Goal: Find specific page/section: Find specific page/section

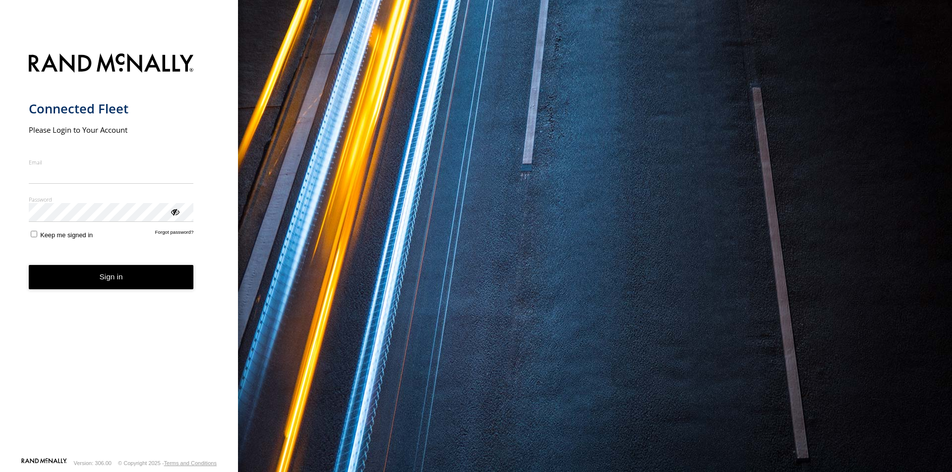
type input "**********"
click at [114, 289] on button "Sign in" at bounding box center [111, 277] width 165 height 24
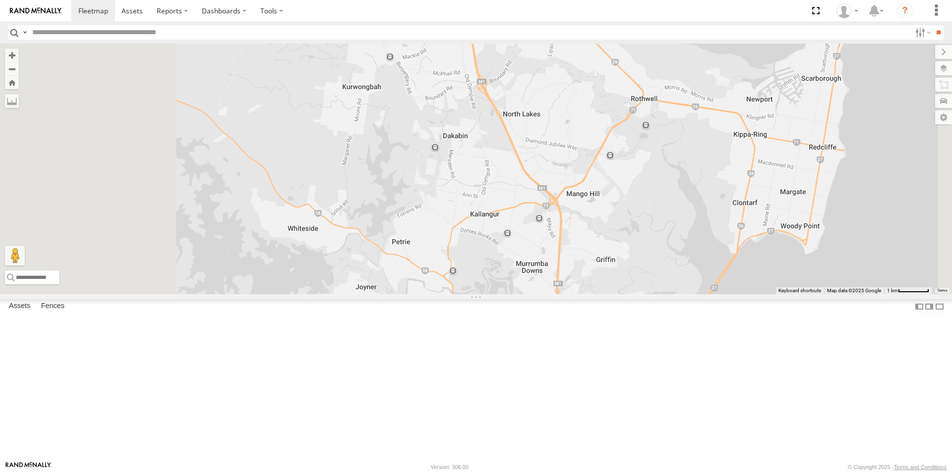
drag, startPoint x: 605, startPoint y: 251, endPoint x: 562, endPoint y: 267, distance: 46.1
click at [562, 267] on div "Small Truck" at bounding box center [476, 169] width 952 height 251
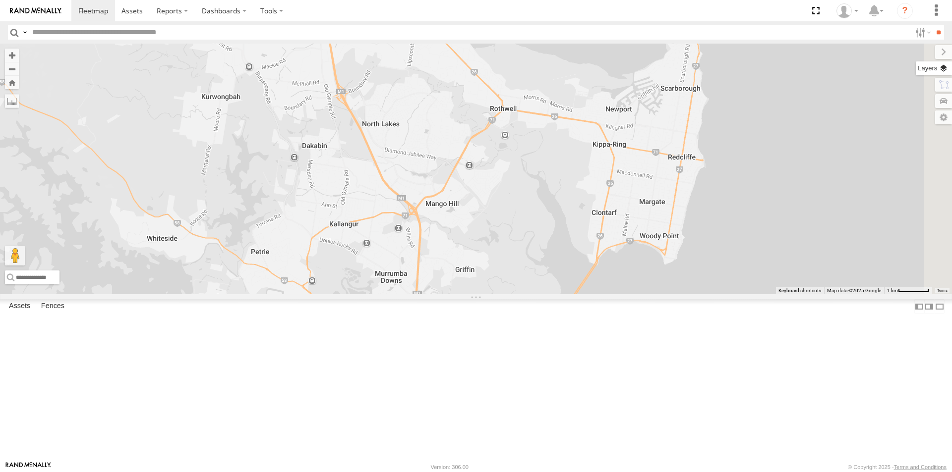
click at [943, 71] on label at bounding box center [934, 68] width 36 height 14
click at [0, 0] on span "Basemaps" at bounding box center [0, 0] width 0 height 0
click at [0, 0] on span "Satellite + Roadmap" at bounding box center [0, 0] width 0 height 0
drag, startPoint x: 841, startPoint y: 100, endPoint x: 865, endPoint y: 101, distance: 24.3
click at [0, 0] on span "Satellite + Roadmap" at bounding box center [0, 0] width 0 height 0
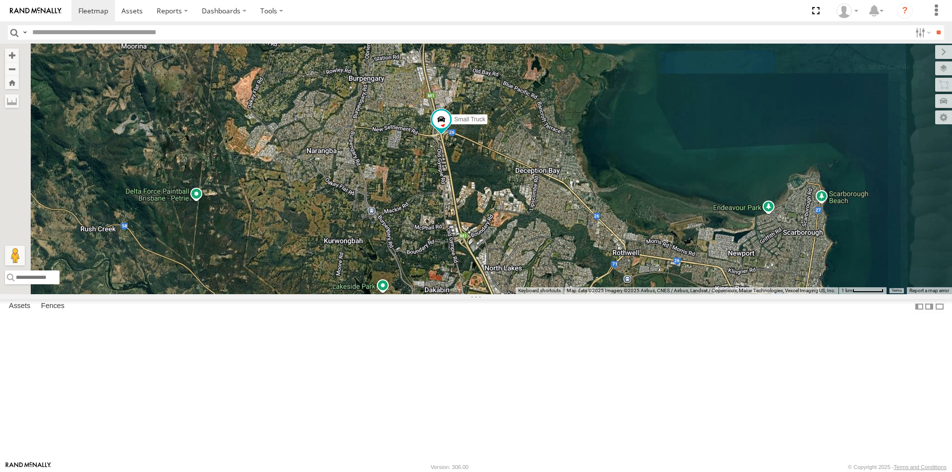
drag, startPoint x: 561, startPoint y: 220, endPoint x: 663, endPoint y: 349, distance: 164.5
click at [663, 294] on div "Small Truck" at bounding box center [476, 169] width 952 height 251
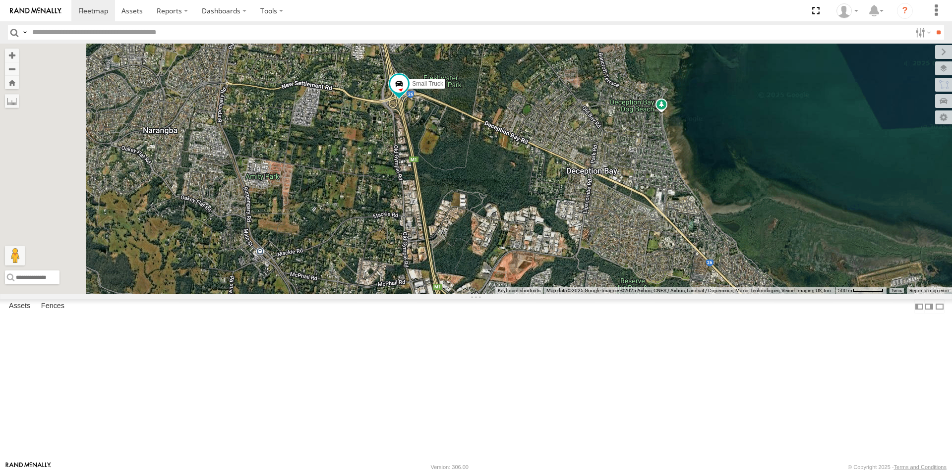
drag, startPoint x: 617, startPoint y: 258, endPoint x: 657, endPoint y: 331, distance: 83.4
click at [657, 294] on div "Small Truck" at bounding box center [476, 169] width 952 height 251
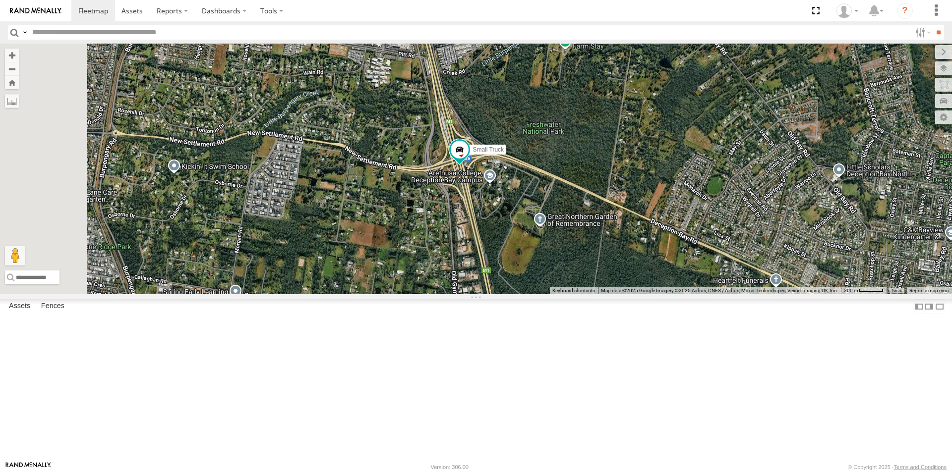
drag, startPoint x: 611, startPoint y: 259, endPoint x: 741, endPoint y: 365, distance: 167.8
click at [741, 294] on div "Small Truck" at bounding box center [476, 169] width 952 height 251
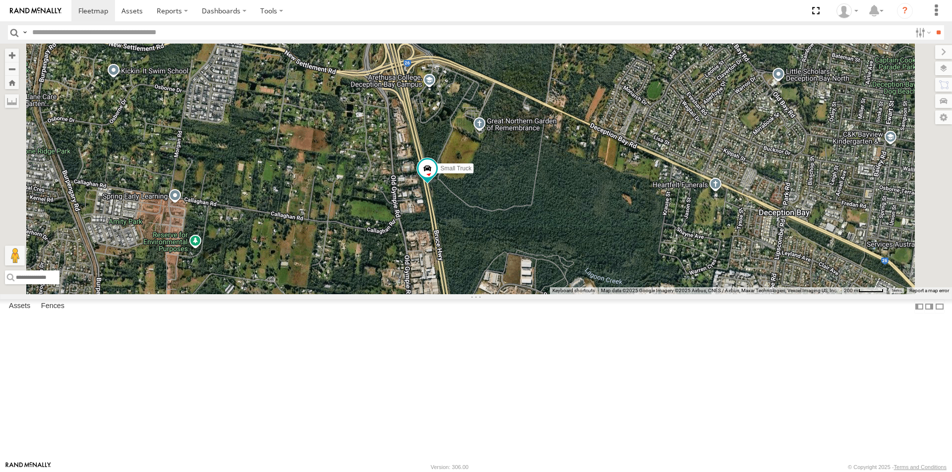
drag, startPoint x: 720, startPoint y: 287, endPoint x: 619, endPoint y: 115, distance: 200.2
click at [620, 121] on div "Small Truck" at bounding box center [476, 169] width 952 height 251
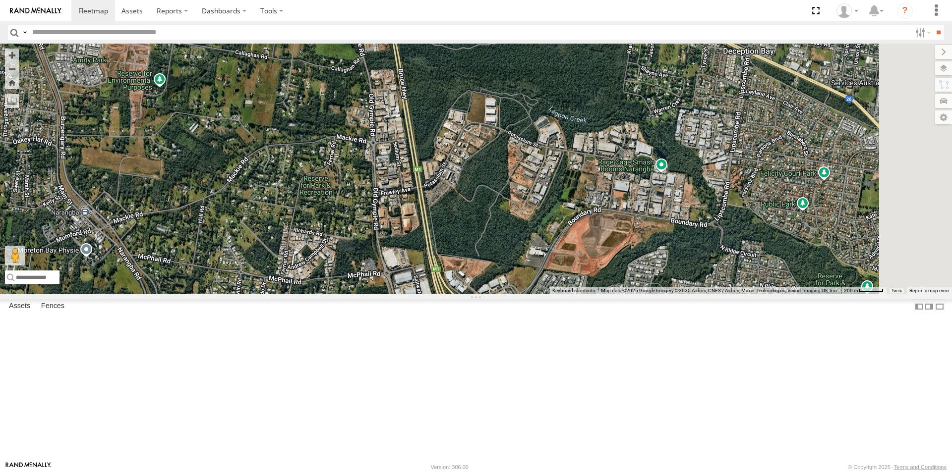
drag, startPoint x: 686, startPoint y: 298, endPoint x: 699, endPoint y: 234, distance: 65.3
click at [699, 234] on div "Small Truck" at bounding box center [476, 169] width 952 height 251
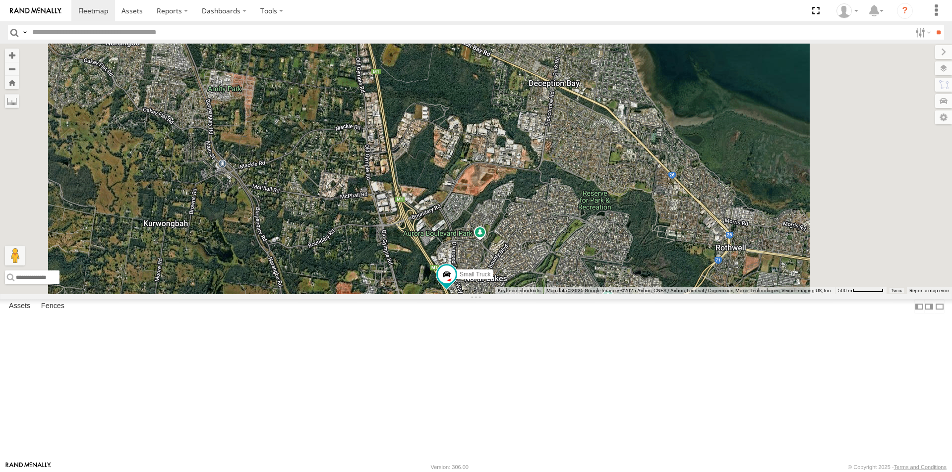
drag, startPoint x: 632, startPoint y: 239, endPoint x: 495, endPoint y: 177, distance: 150.4
click at [492, 182] on div "Small Truck" at bounding box center [476, 169] width 952 height 251
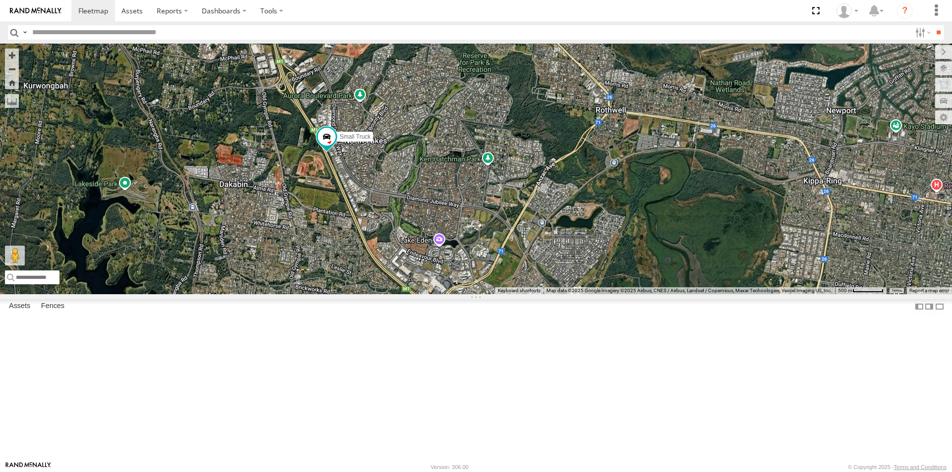
drag, startPoint x: 482, startPoint y: 279, endPoint x: 677, endPoint y: 186, distance: 216.4
click at [677, 186] on div "Small Truck" at bounding box center [476, 169] width 952 height 251
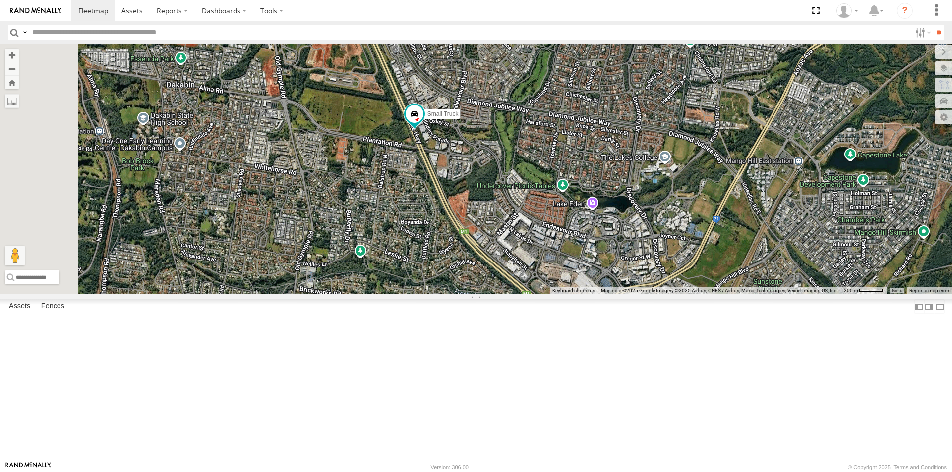
drag, startPoint x: 576, startPoint y: 233, endPoint x: 617, endPoint y: 180, distance: 66.4
click at [617, 180] on div "Small Truck" at bounding box center [476, 169] width 952 height 251
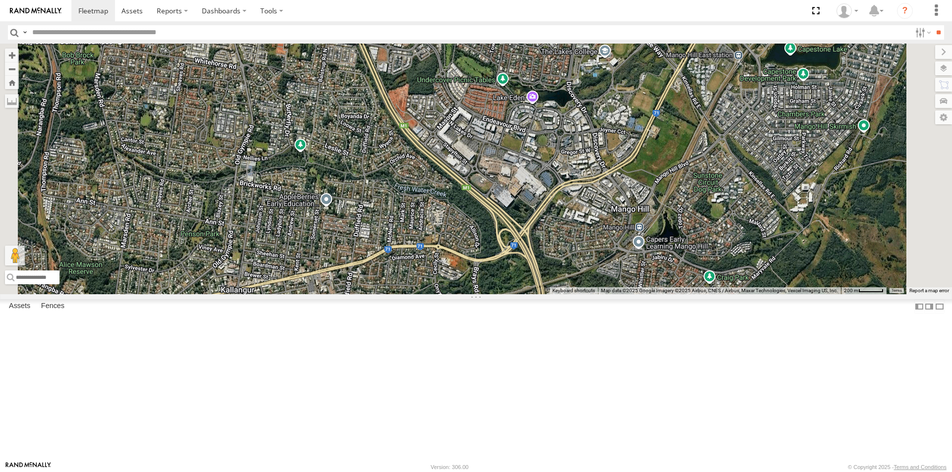
drag, startPoint x: 657, startPoint y: 266, endPoint x: 597, endPoint y: 156, distance: 124.7
click at [598, 156] on div "Small Truck" at bounding box center [476, 169] width 952 height 251
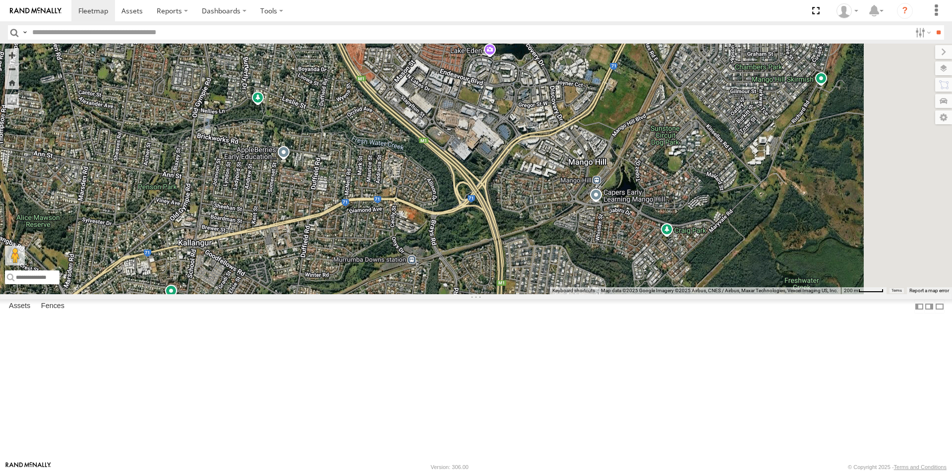
drag, startPoint x: 681, startPoint y: 265, endPoint x: 636, endPoint y: 233, distance: 54.1
click at [636, 233] on div "Small Truck" at bounding box center [476, 169] width 952 height 251
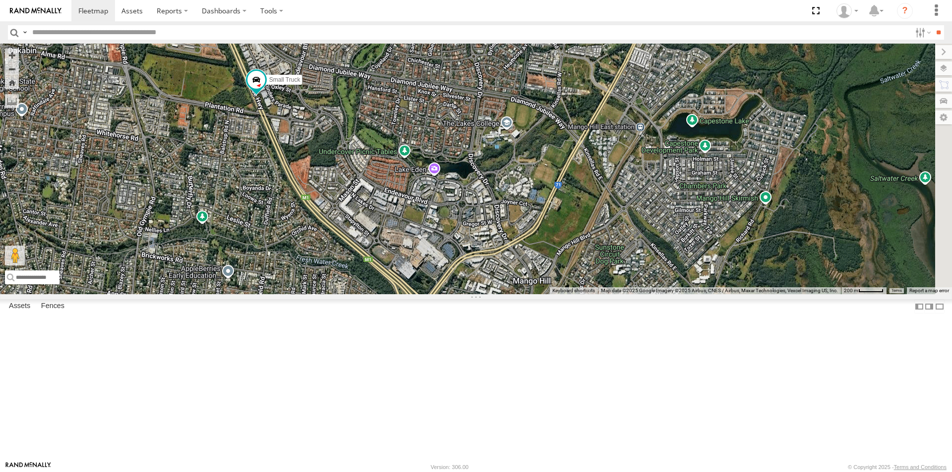
drag, startPoint x: 686, startPoint y: 191, endPoint x: 630, endPoint y: 310, distance: 131.7
click at [630, 294] on div "Small Truck" at bounding box center [476, 169] width 952 height 251
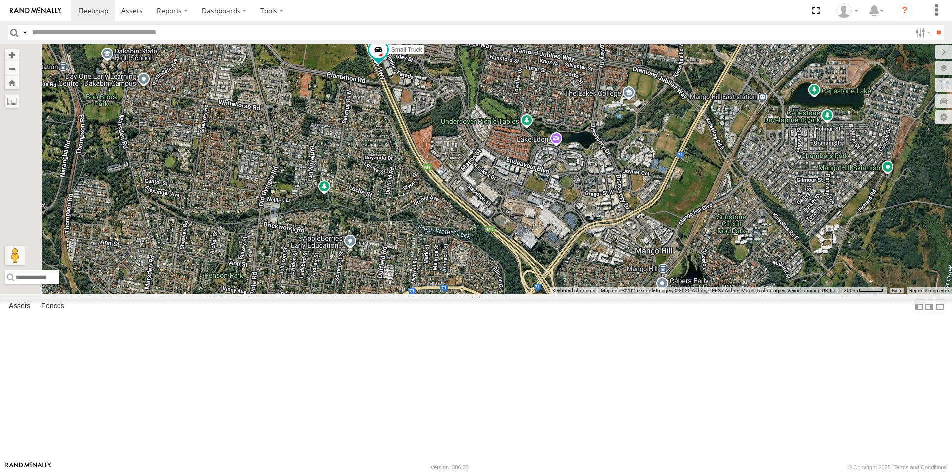
drag, startPoint x: 601, startPoint y: 297, endPoint x: 713, endPoint y: 269, distance: 115.7
click at [713, 269] on div "Small Truck" at bounding box center [476, 169] width 952 height 251
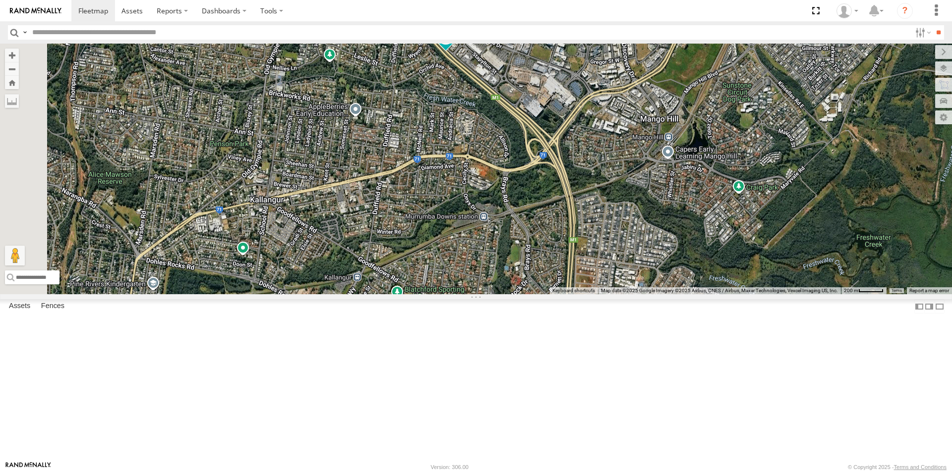
drag, startPoint x: 653, startPoint y: 363, endPoint x: 656, endPoint y: 194, distance: 169.1
click at [657, 194] on div "Small Truck" at bounding box center [476, 169] width 952 height 251
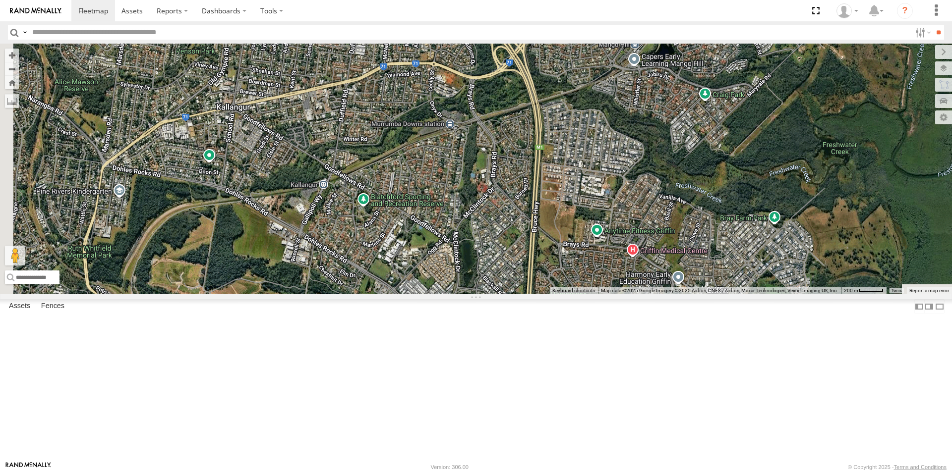
drag, startPoint x: 693, startPoint y: 319, endPoint x: 623, endPoint y: 232, distance: 111.7
click at [624, 232] on div "Small Truck" at bounding box center [476, 169] width 952 height 251
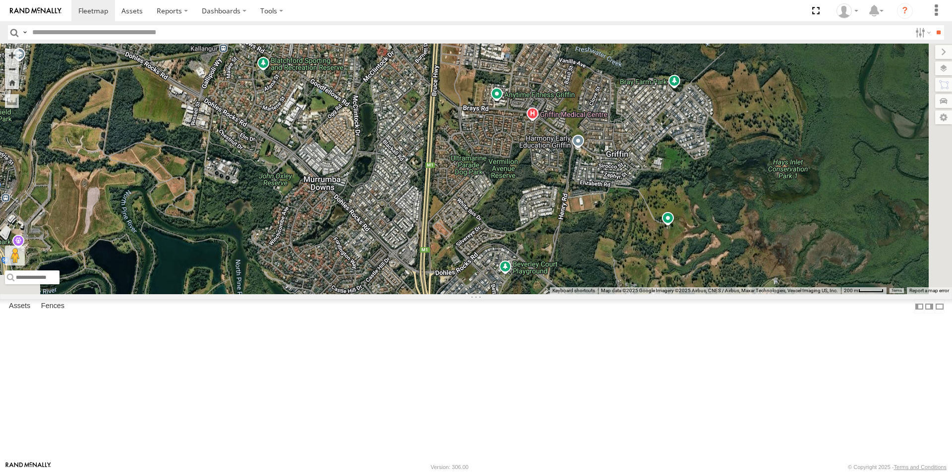
drag, startPoint x: 634, startPoint y: 276, endPoint x: 572, endPoint y: 163, distance: 129.6
click at [572, 164] on div "Small Truck" at bounding box center [476, 169] width 952 height 251
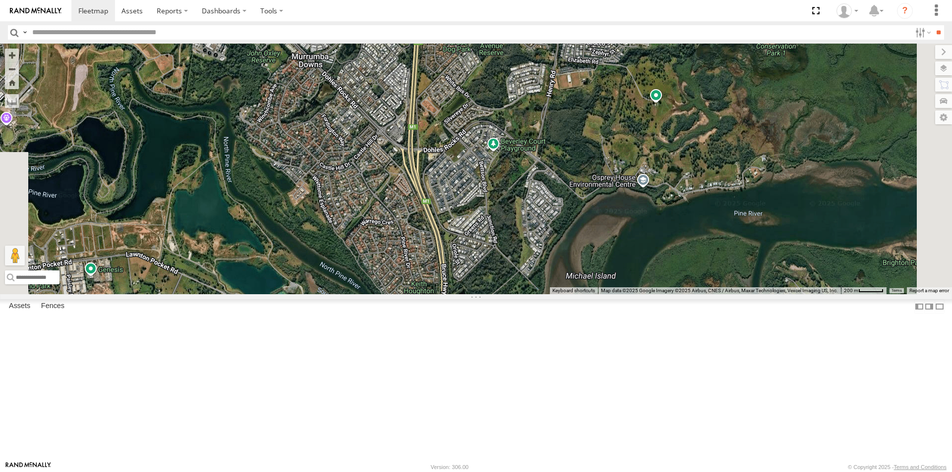
drag, startPoint x: 605, startPoint y: 340, endPoint x: 587, endPoint y: 213, distance: 127.7
click at [588, 214] on div "Small Truck" at bounding box center [476, 169] width 952 height 251
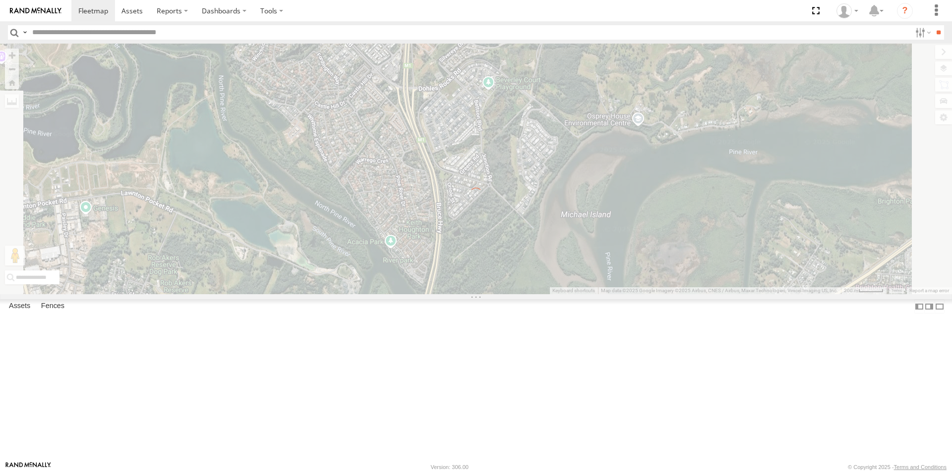
drag, startPoint x: 634, startPoint y: 335, endPoint x: 658, endPoint y: 280, distance: 60.2
click at [658, 281] on div "← Move left → Move right ↑ Move up ↓ Move down + Zoom in - Zoom out Home Jump l…" at bounding box center [476, 169] width 952 height 251
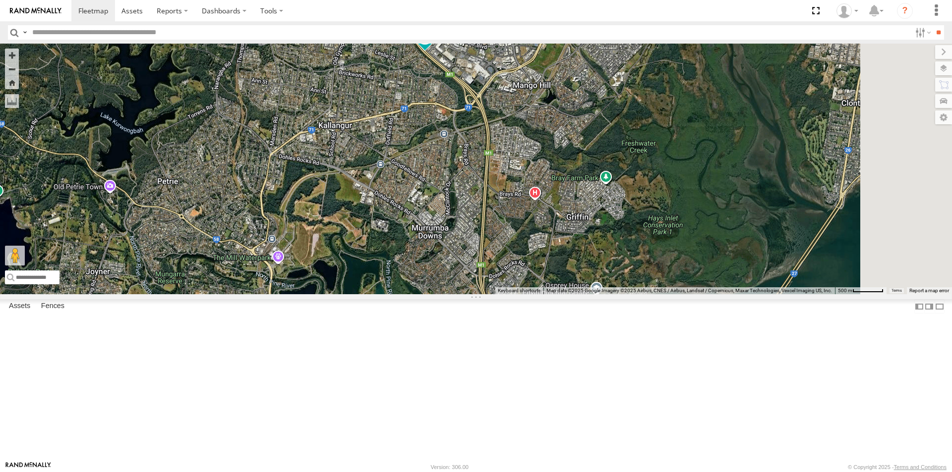
drag, startPoint x: 622, startPoint y: 151, endPoint x: 554, endPoint y: 358, distance: 218.7
click at [555, 294] on div "Small Truck" at bounding box center [476, 169] width 952 height 251
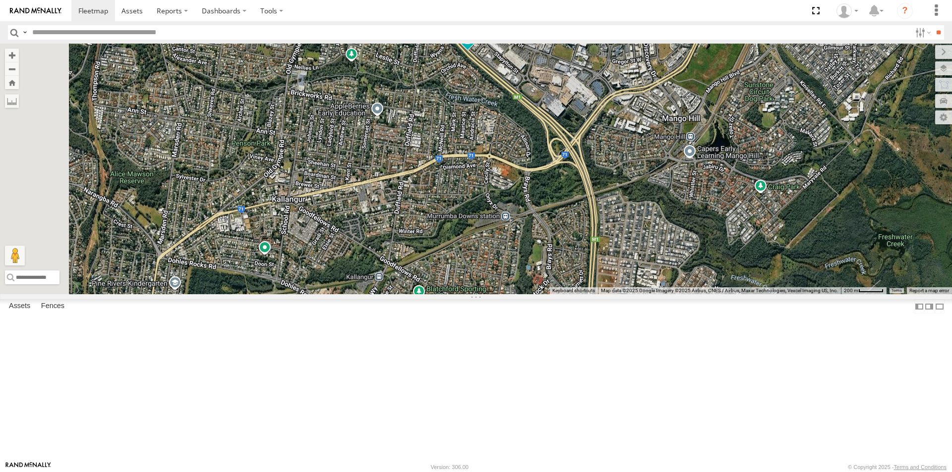
drag, startPoint x: 589, startPoint y: 213, endPoint x: 663, endPoint y: 352, distance: 157.5
click at [663, 294] on div "Small Truck" at bounding box center [476, 169] width 952 height 251
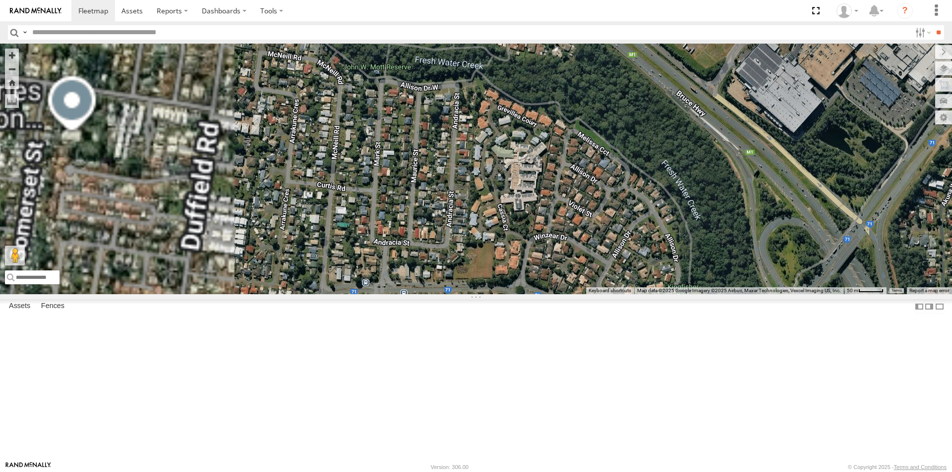
drag, startPoint x: 611, startPoint y: 212, endPoint x: 764, endPoint y: 333, distance: 195.2
click at [766, 294] on div "Small Truck" at bounding box center [476, 169] width 952 height 251
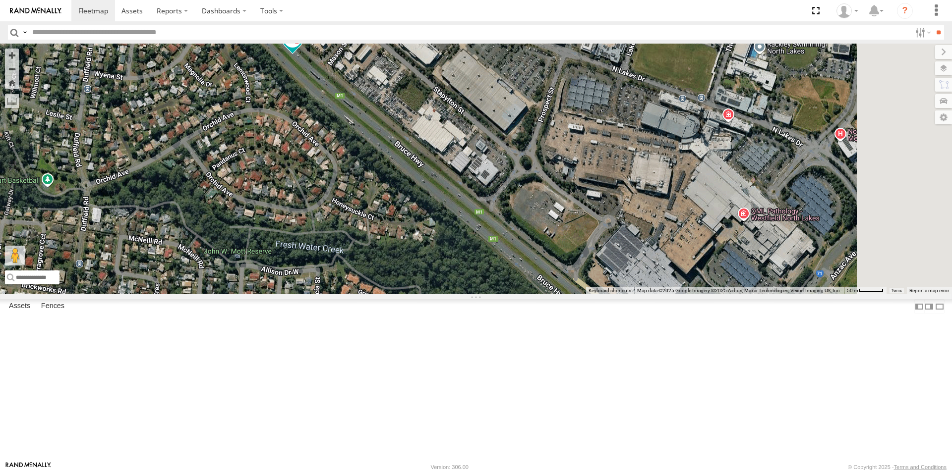
drag, startPoint x: 726, startPoint y: 250, endPoint x: 571, endPoint y: 384, distance: 205.3
click at [573, 294] on div "Small Truck" at bounding box center [476, 169] width 952 height 251
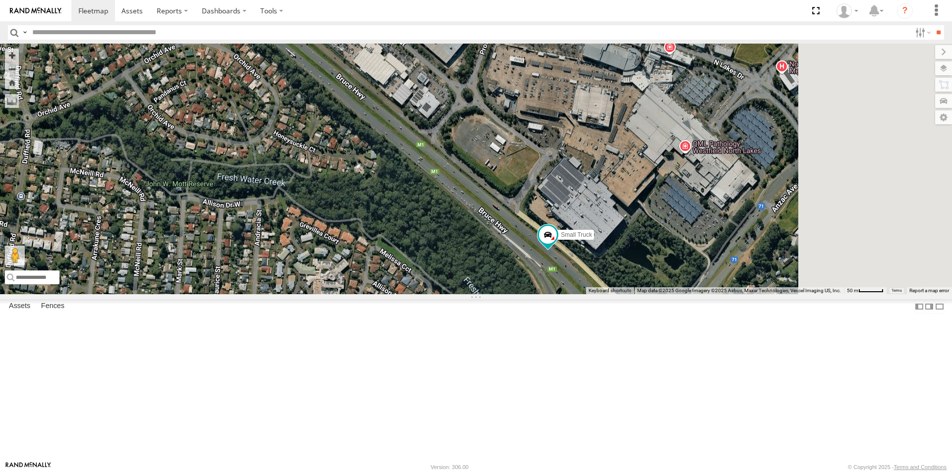
drag, startPoint x: 563, startPoint y: 307, endPoint x: 519, endPoint y: 231, distance: 87.1
click at [519, 231] on div "Small Truck" at bounding box center [476, 169] width 952 height 251
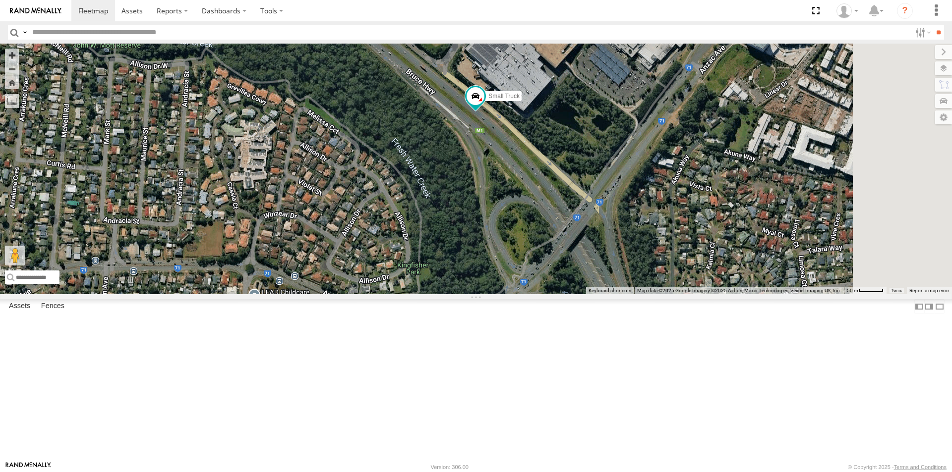
drag, startPoint x: 599, startPoint y: 320, endPoint x: 534, endPoint y: 245, distance: 99.8
click at [539, 251] on div "Small Truck" at bounding box center [476, 169] width 952 height 251
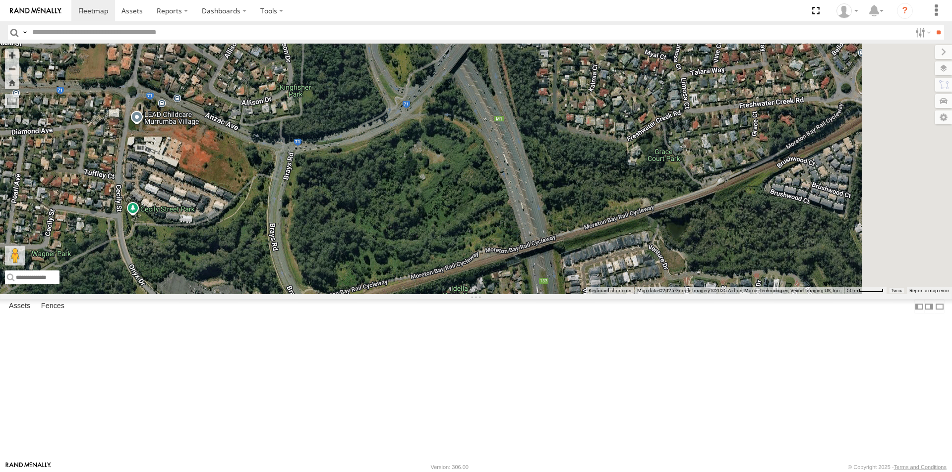
drag, startPoint x: 603, startPoint y: 345, endPoint x: 584, endPoint y: 285, distance: 63.5
click at [584, 285] on div "Small Truck" at bounding box center [476, 169] width 952 height 251
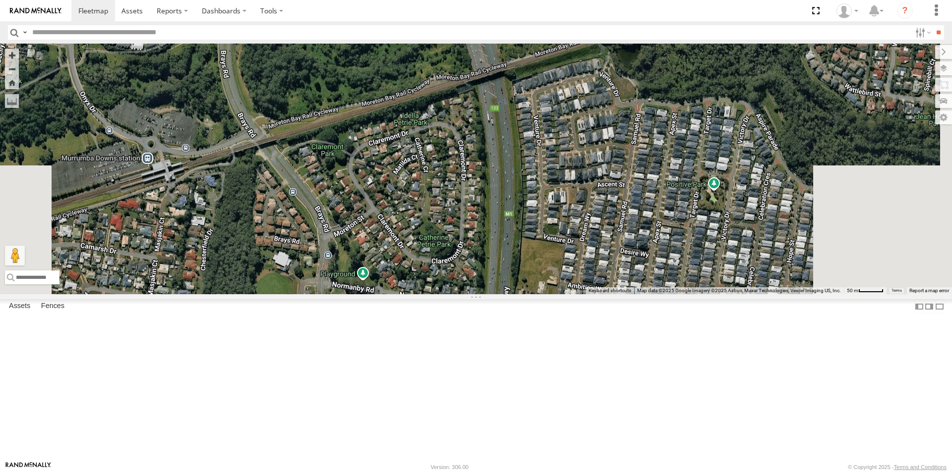
drag, startPoint x: 605, startPoint y: 368, endPoint x: 556, endPoint y: 208, distance: 167.5
click at [556, 209] on div "Small Truck" at bounding box center [476, 169] width 952 height 251
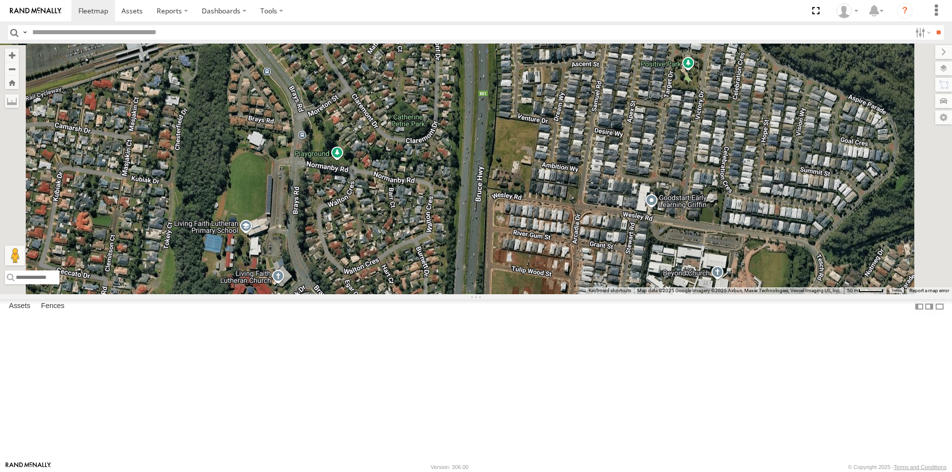
drag, startPoint x: 689, startPoint y: 347, endPoint x: 667, endPoint y: 235, distance: 114.1
click at [667, 237] on div "Small Truck" at bounding box center [476, 169] width 952 height 251
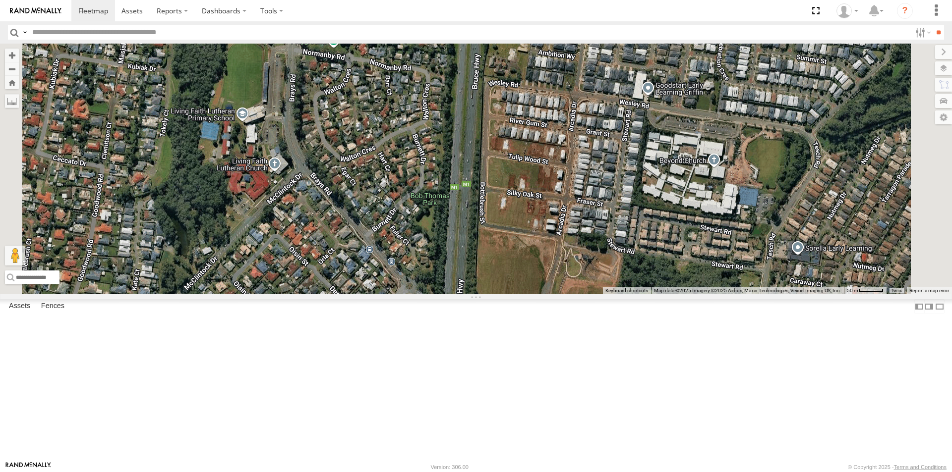
drag, startPoint x: 664, startPoint y: 380, endPoint x: 659, endPoint y: 265, distance: 115.1
click at [660, 268] on div "Small Truck" at bounding box center [476, 169] width 952 height 251
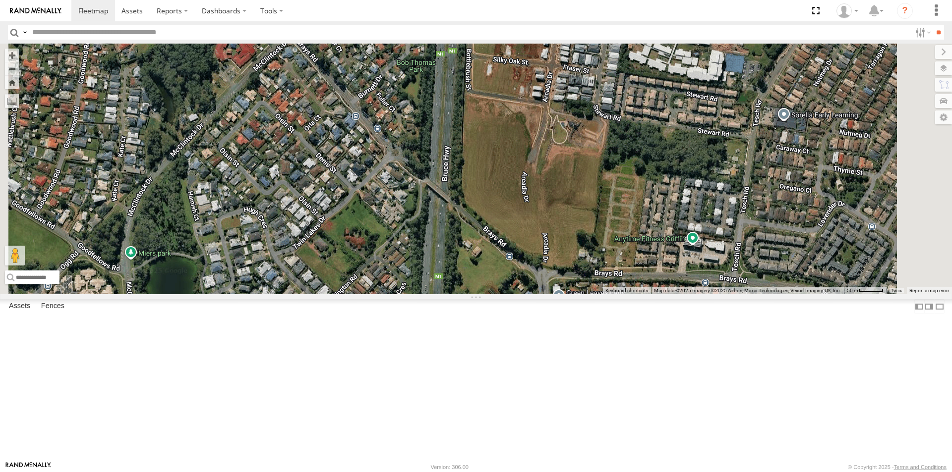
drag, startPoint x: 667, startPoint y: 389, endPoint x: 654, endPoint y: 251, distance: 138.9
click at [654, 254] on div "Small Truck" at bounding box center [476, 169] width 952 height 251
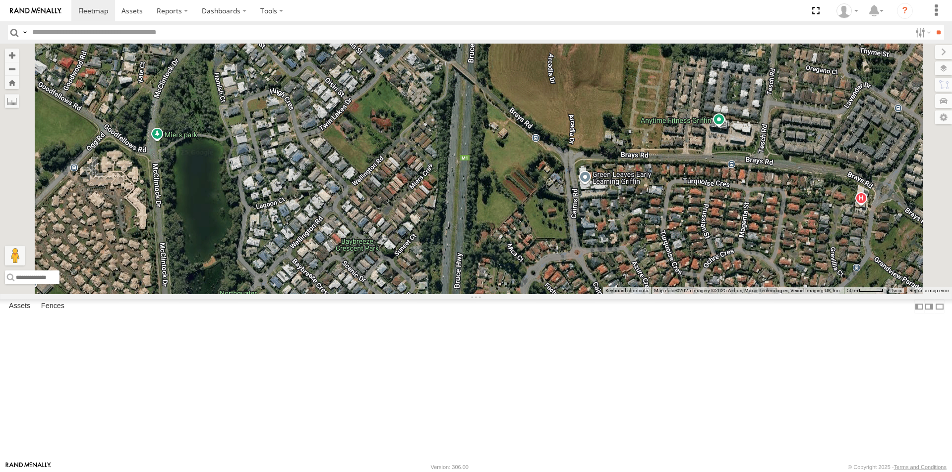
drag, startPoint x: 612, startPoint y: 388, endPoint x: 638, endPoint y: 291, distance: 100.6
click at [638, 291] on div "Small Truck" at bounding box center [476, 169] width 952 height 251
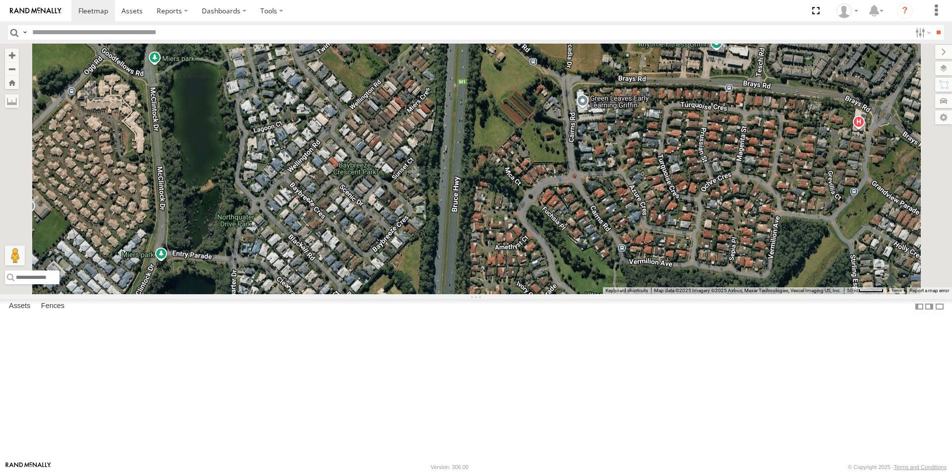
drag, startPoint x: 631, startPoint y: 255, endPoint x: 628, endPoint y: 174, distance: 80.9
click at [628, 174] on div "Small Truck" at bounding box center [476, 169] width 952 height 251
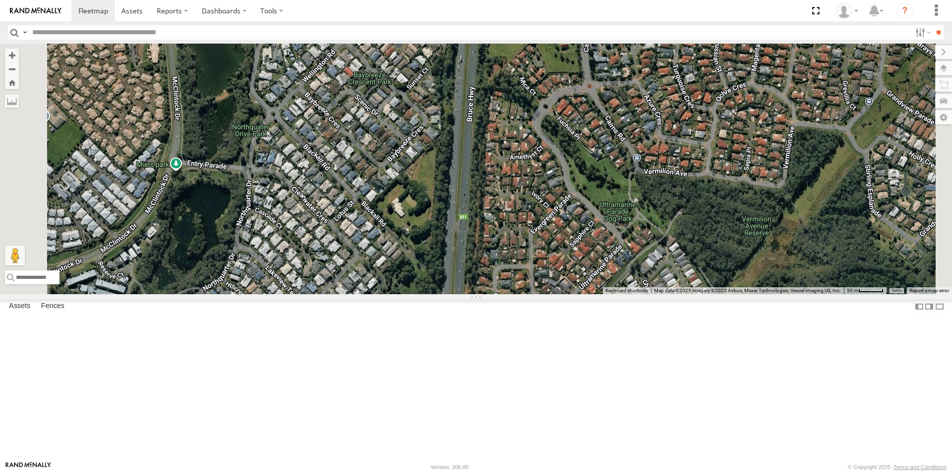
drag, startPoint x: 632, startPoint y: 284, endPoint x: 648, endPoint y: 199, distance: 86.2
click at [648, 199] on div "Small Truck" at bounding box center [476, 169] width 952 height 251
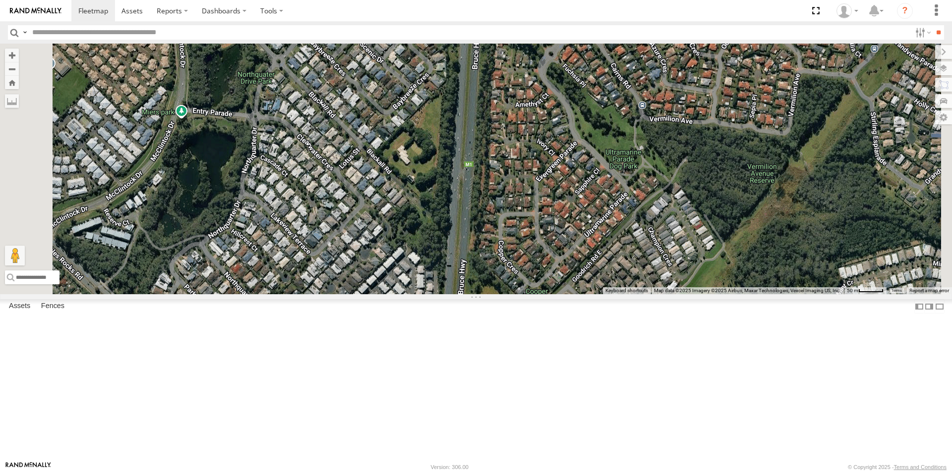
drag, startPoint x: 634, startPoint y: 318, endPoint x: 639, endPoint y: 264, distance: 54.8
click at [639, 264] on div "Small Truck" at bounding box center [476, 169] width 952 height 251
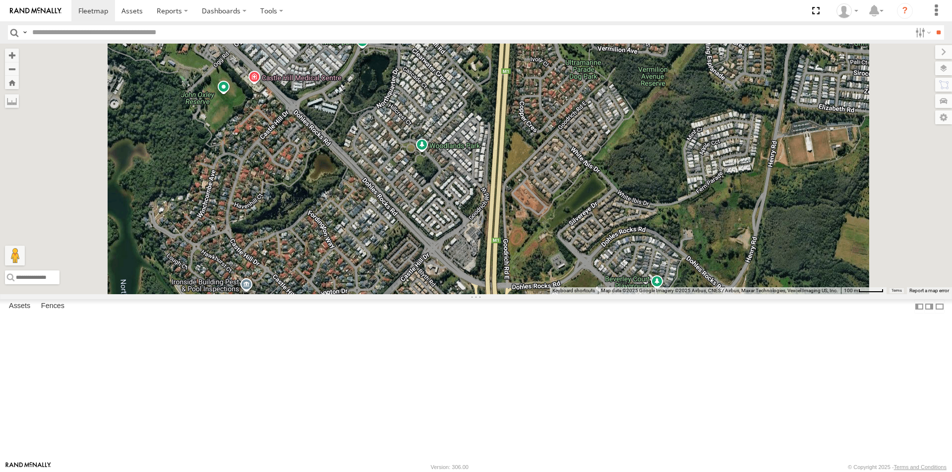
drag, startPoint x: 492, startPoint y: 344, endPoint x: 520, endPoint y: 230, distance: 117.0
click at [520, 230] on div "Small Truck" at bounding box center [476, 169] width 952 height 251
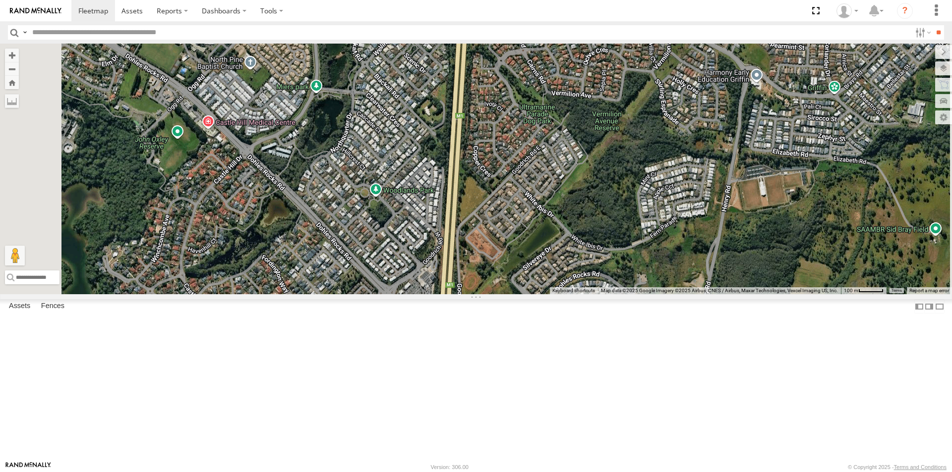
drag, startPoint x: 536, startPoint y: 312, endPoint x: 488, endPoint y: 366, distance: 72.0
click at [488, 294] on div "Small Truck" at bounding box center [476, 169] width 952 height 251
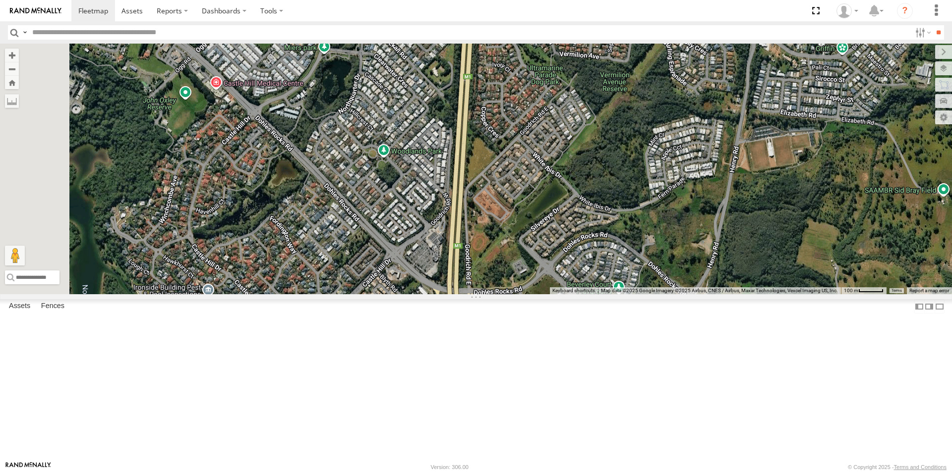
drag, startPoint x: 620, startPoint y: 363, endPoint x: 628, endPoint y: 324, distance: 40.0
click at [628, 294] on div "Small Truck" at bounding box center [476, 169] width 952 height 251
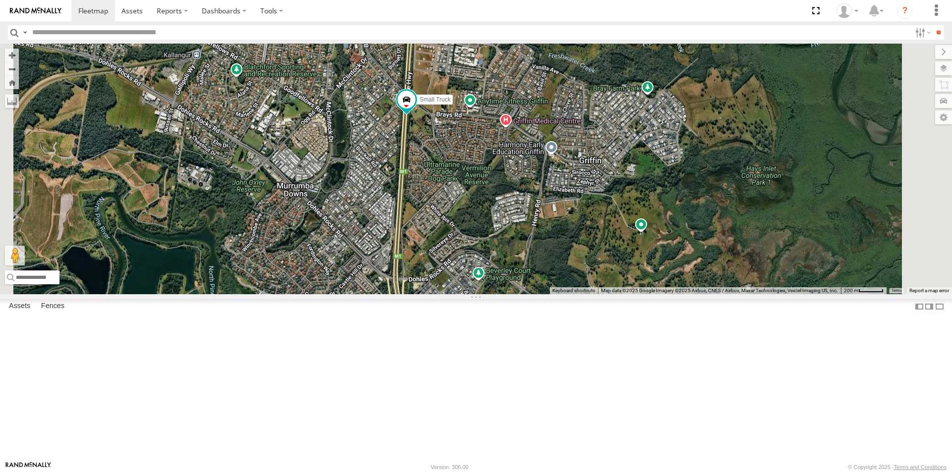
drag, startPoint x: 618, startPoint y: 332, endPoint x: 547, endPoint y: 330, distance: 70.9
click at [547, 294] on div "Small Truck" at bounding box center [476, 169] width 952 height 251
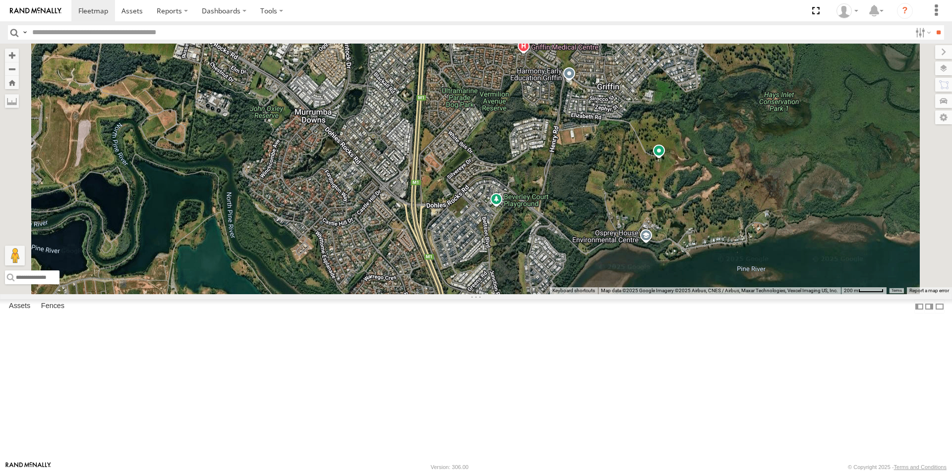
drag, startPoint x: 639, startPoint y: 364, endPoint x: 655, endPoint y: 296, distance: 70.1
click at [655, 294] on div "Small Truck" at bounding box center [476, 169] width 952 height 251
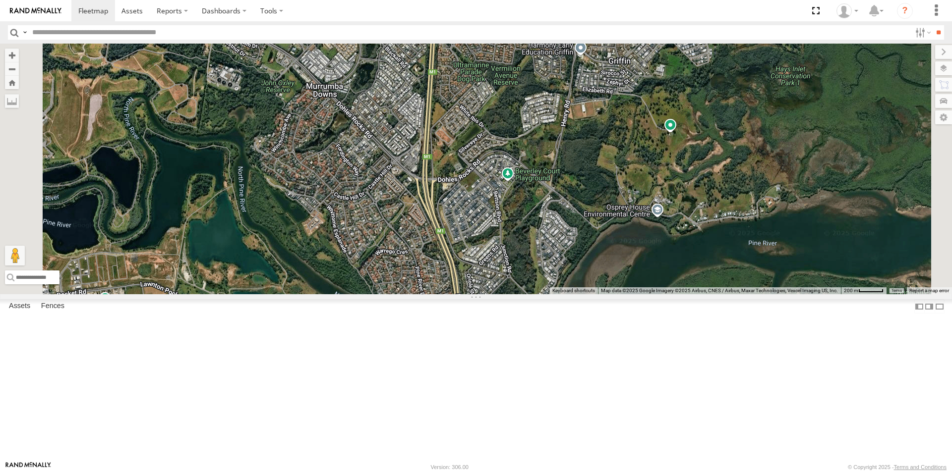
drag, startPoint x: 660, startPoint y: 357, endPoint x: 672, endPoint y: 331, distance: 29.3
click at [672, 294] on div "Small Truck" at bounding box center [476, 169] width 952 height 251
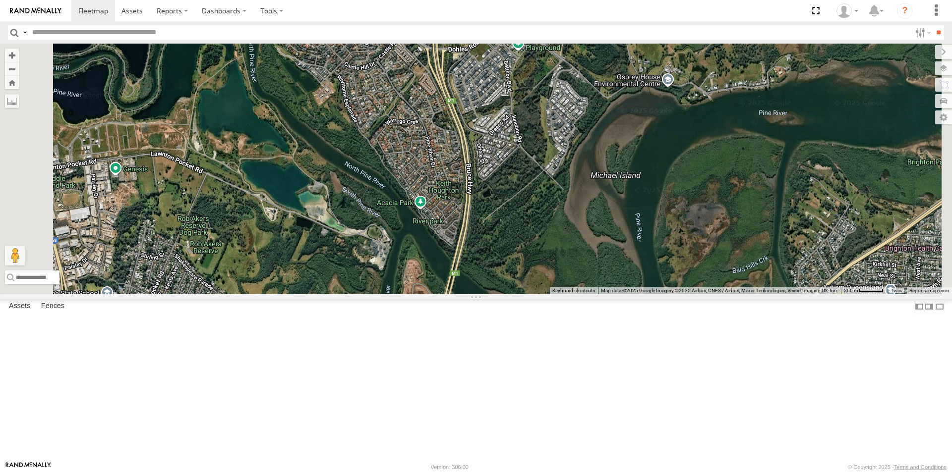
drag, startPoint x: 661, startPoint y: 381, endPoint x: 674, endPoint y: 236, distance: 144.8
click at [674, 237] on div "Small Truck" at bounding box center [476, 169] width 952 height 251
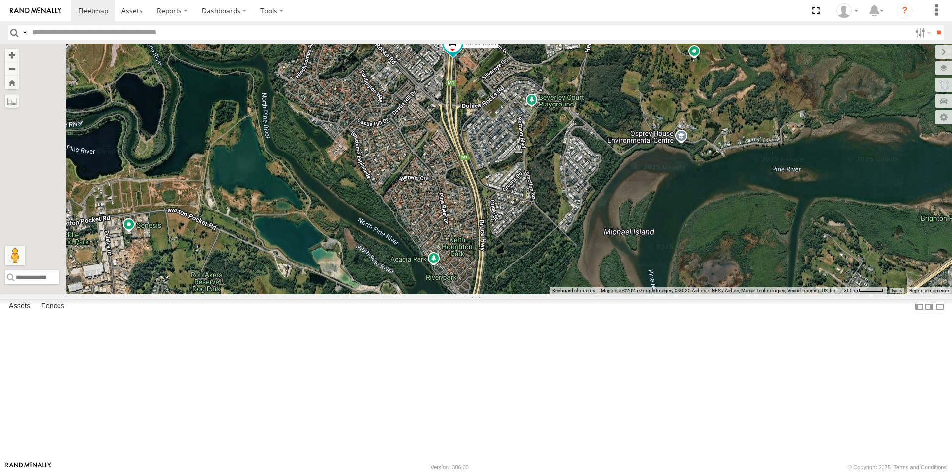
drag, startPoint x: 644, startPoint y: 299, endPoint x: 656, endPoint y: 370, distance: 71.4
click at [656, 294] on div "Small Truck" at bounding box center [476, 169] width 952 height 251
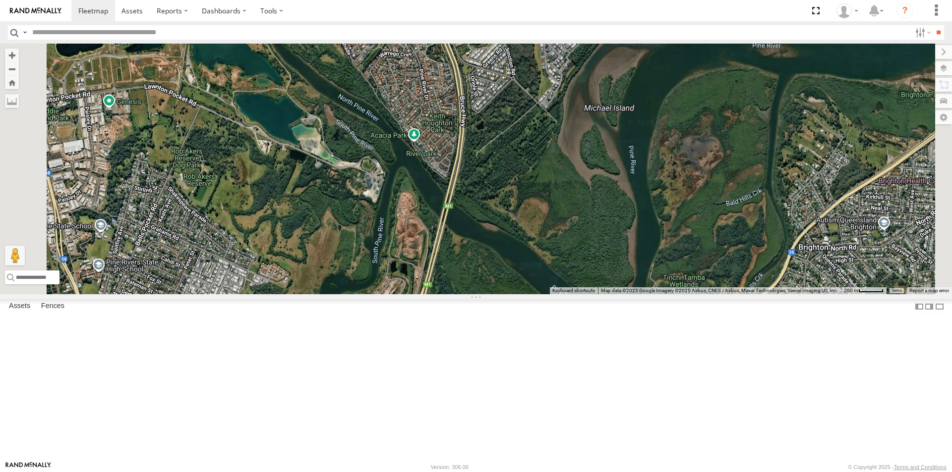
drag, startPoint x: 674, startPoint y: 388, endPoint x: 653, endPoint y: 258, distance: 131.0
click at [654, 260] on div "Small Truck" at bounding box center [476, 169] width 952 height 251
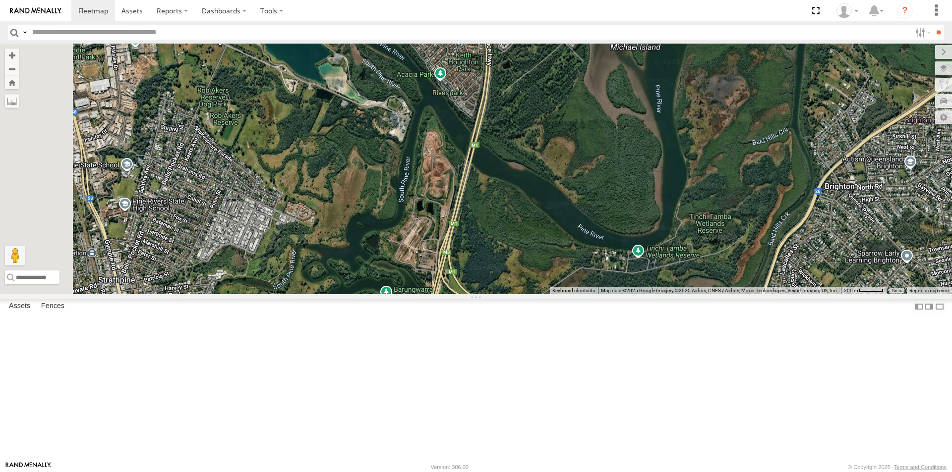
drag, startPoint x: 640, startPoint y: 339, endPoint x: 666, endPoint y: 284, distance: 61.0
click at [666, 284] on div "Small Truck" at bounding box center [476, 169] width 952 height 251
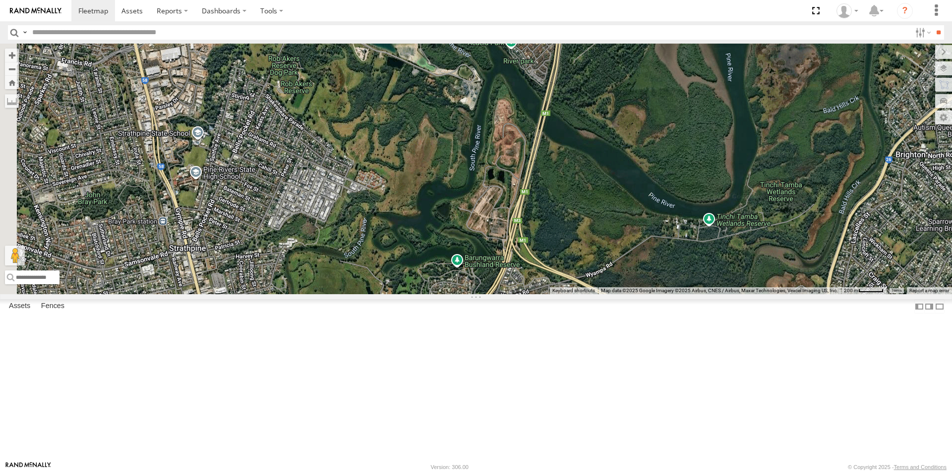
drag, startPoint x: 641, startPoint y: 371, endPoint x: 713, endPoint y: 339, distance: 79.0
click at [713, 294] on div "Small Truck" at bounding box center [476, 169] width 952 height 251
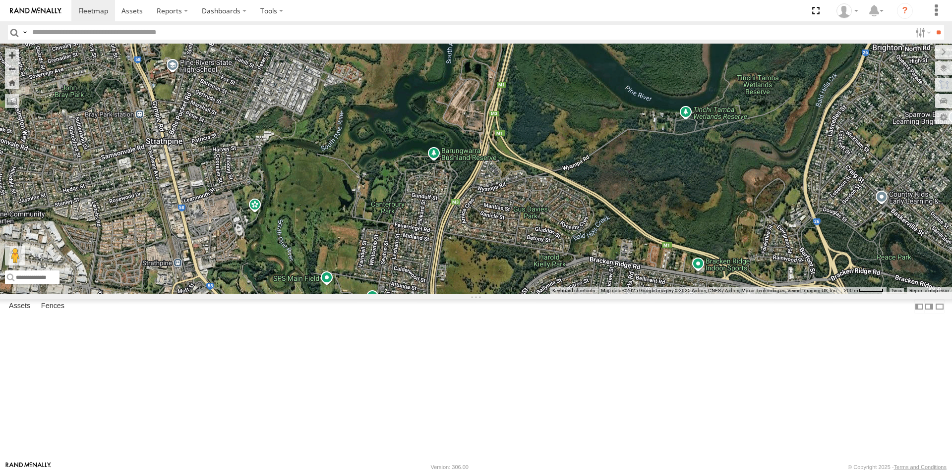
drag, startPoint x: 665, startPoint y: 392, endPoint x: 642, endPoint y: 284, distance: 111.0
click at [642, 284] on div "Small Truck" at bounding box center [476, 169] width 952 height 251
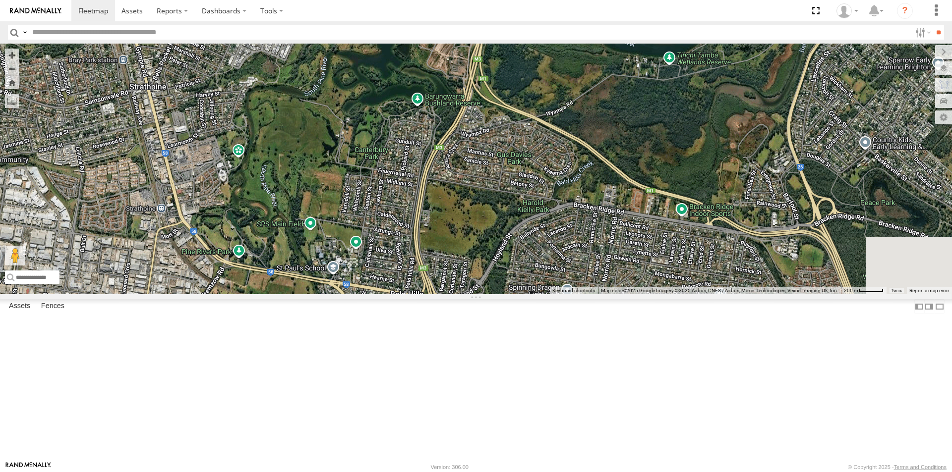
drag, startPoint x: 669, startPoint y: 398, endPoint x: 651, endPoint y: 342, distance: 58.8
click at [651, 294] on div "Small Truck" at bounding box center [476, 169] width 952 height 251
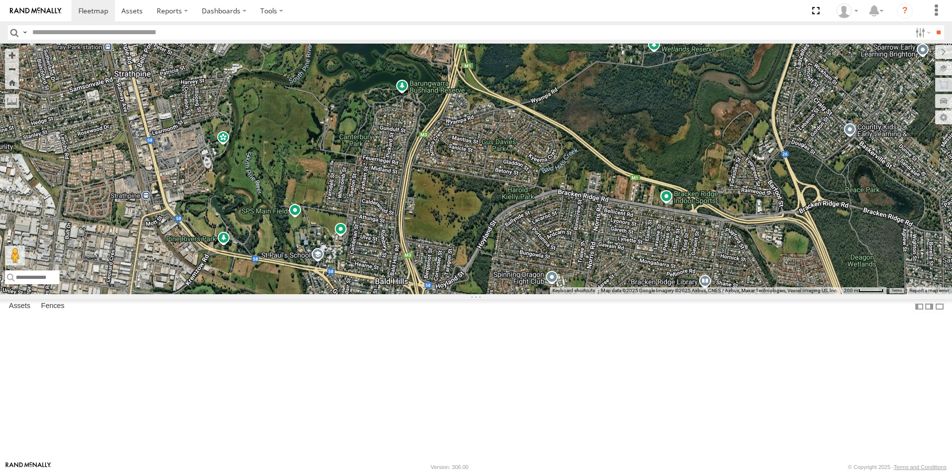
drag, startPoint x: 663, startPoint y: 344, endPoint x: 657, endPoint y: 333, distance: 12.7
click at [650, 294] on div "Small Truck" at bounding box center [476, 169] width 952 height 251
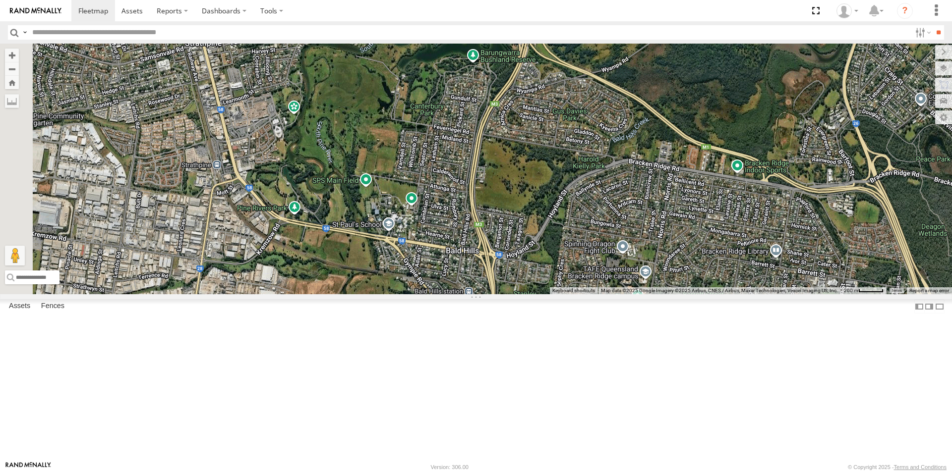
drag, startPoint x: 589, startPoint y: 380, endPoint x: 660, endPoint y: 349, distance: 77.7
click at [660, 294] on div "Small Truck" at bounding box center [476, 169] width 952 height 251
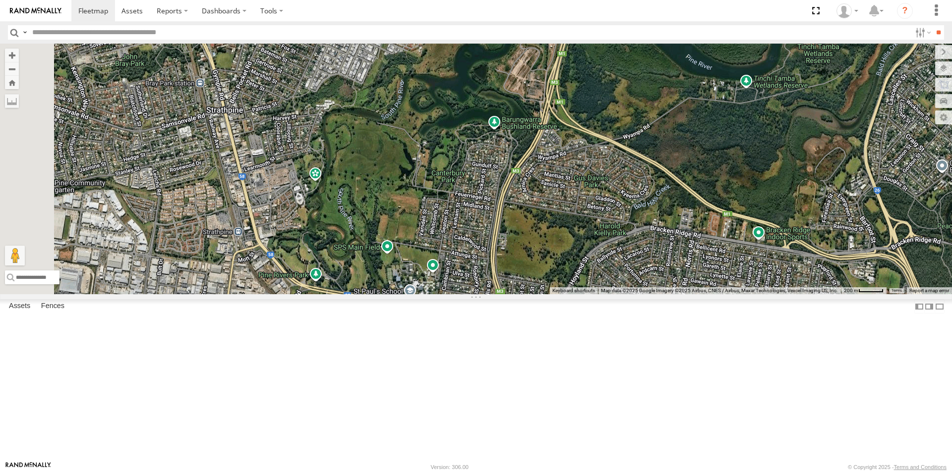
drag, startPoint x: 596, startPoint y: 317, endPoint x: 611, endPoint y: 369, distance: 53.8
click at [610, 294] on div "Small Truck" at bounding box center [476, 169] width 952 height 251
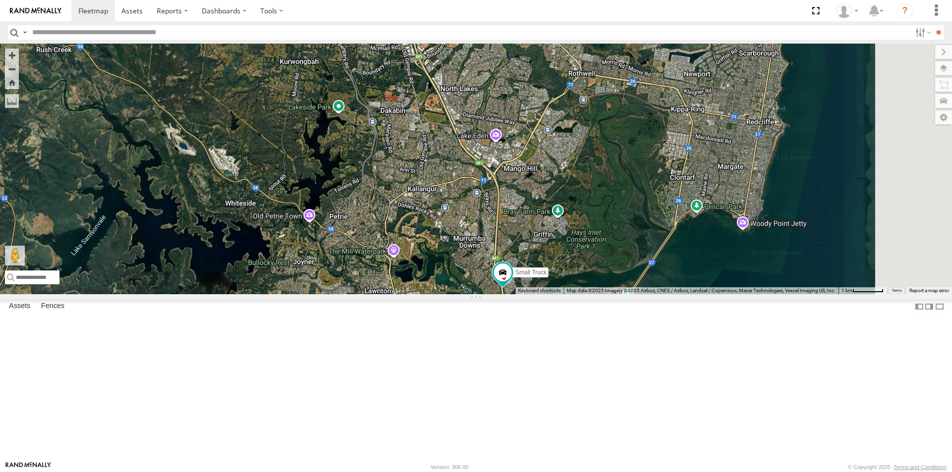
drag, startPoint x: 593, startPoint y: 285, endPoint x: 554, endPoint y: 378, distance: 100.4
click at [566, 294] on div "Small Truck 2" at bounding box center [476, 169] width 952 height 251
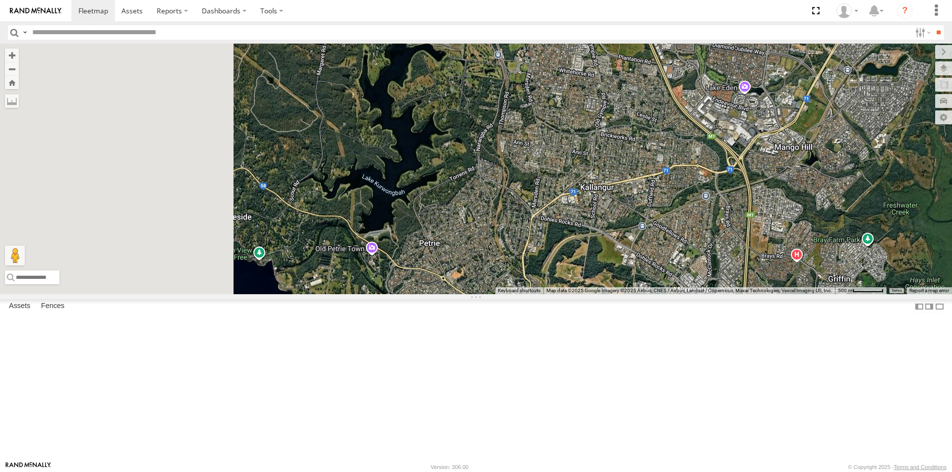
drag, startPoint x: 456, startPoint y: 254, endPoint x: 621, endPoint y: 358, distance: 194.5
click at [621, 294] on div "Small Truck" at bounding box center [476, 169] width 952 height 251
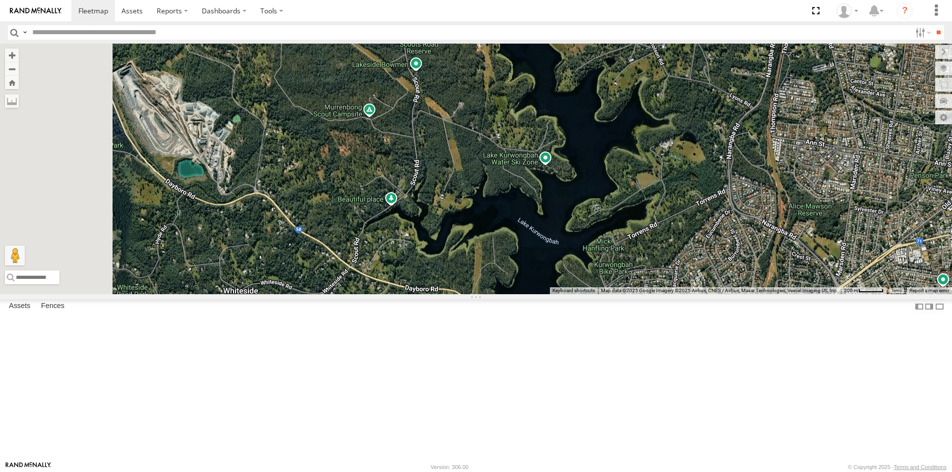
drag, startPoint x: 518, startPoint y: 255, endPoint x: 698, endPoint y: 353, distance: 204.7
click at [697, 294] on div "Small Truck" at bounding box center [476, 169] width 952 height 251
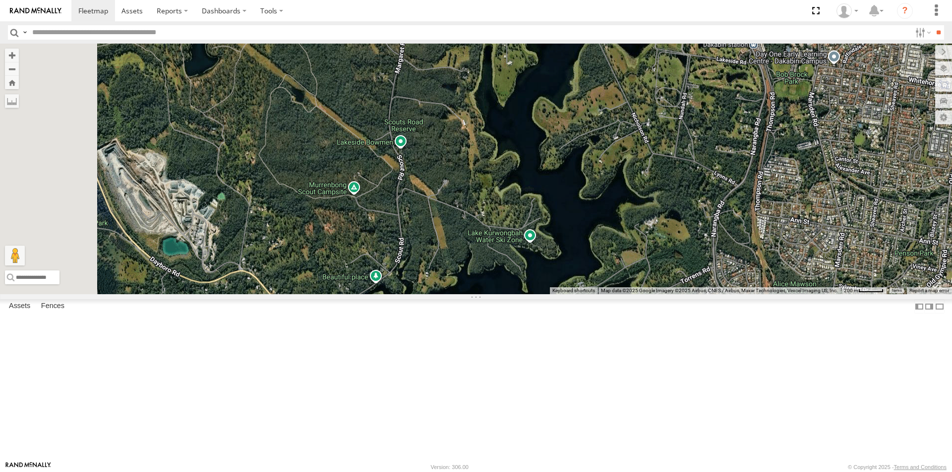
drag, startPoint x: 581, startPoint y: 311, endPoint x: 564, endPoint y: 390, distance: 80.6
click at [564, 294] on div "Small Truck" at bounding box center [476, 169] width 952 height 251
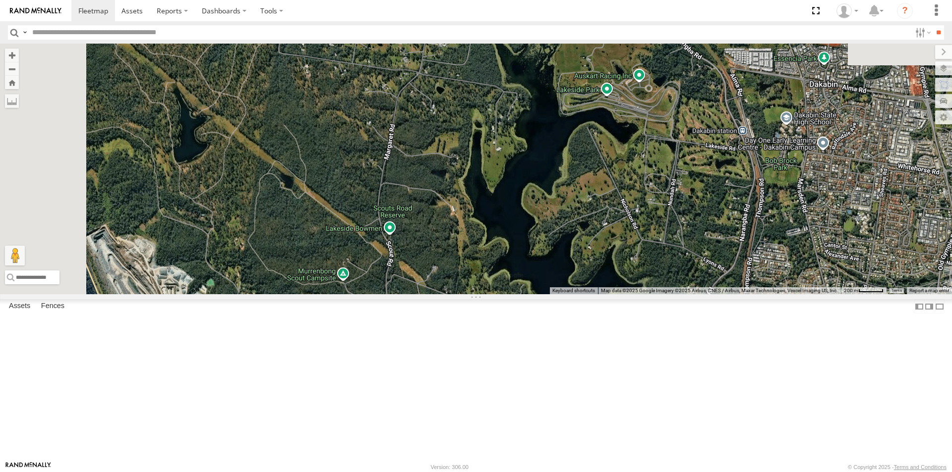
drag, startPoint x: 575, startPoint y: 245, endPoint x: 563, endPoint y: 322, distance: 78.3
click at [563, 294] on div "Small Truck" at bounding box center [476, 169] width 952 height 251
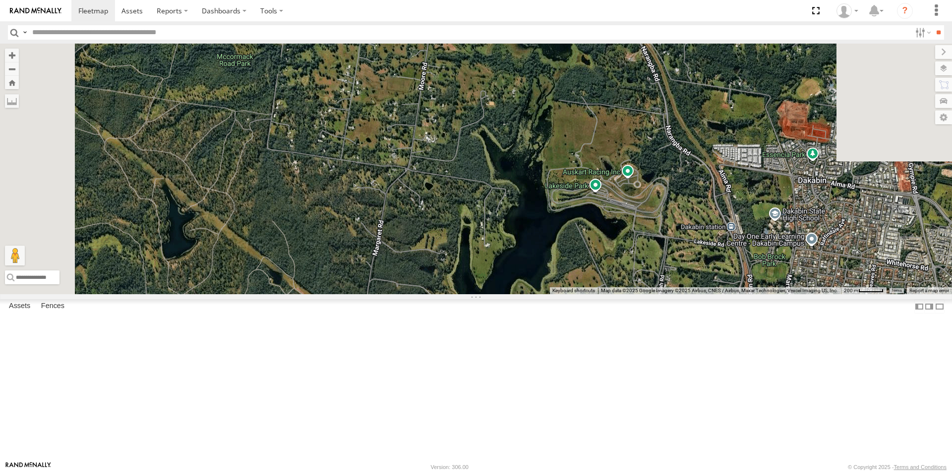
drag, startPoint x: 576, startPoint y: 225, endPoint x: 571, endPoint y: 280, distance: 55.3
click at [566, 294] on div "Small Truck" at bounding box center [476, 169] width 952 height 251
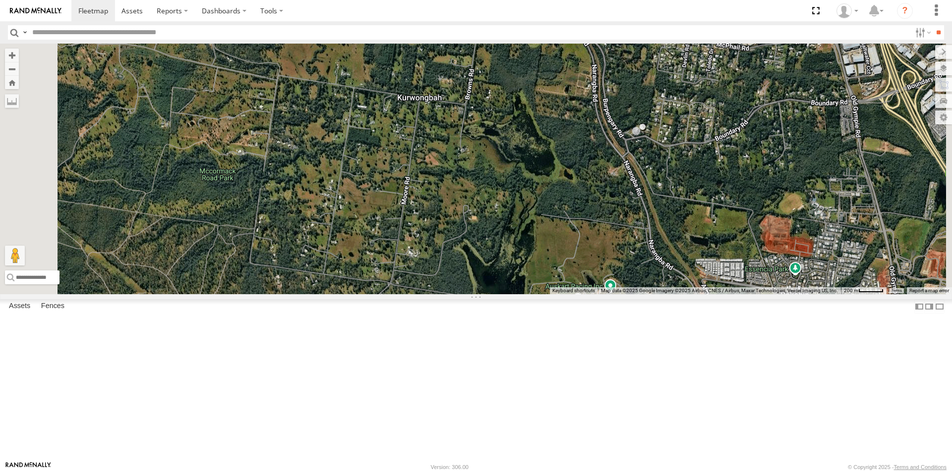
drag, startPoint x: 587, startPoint y: 175, endPoint x: 570, endPoint y: 293, distance: 119.2
click at [570, 294] on div "Small Truck" at bounding box center [476, 169] width 952 height 251
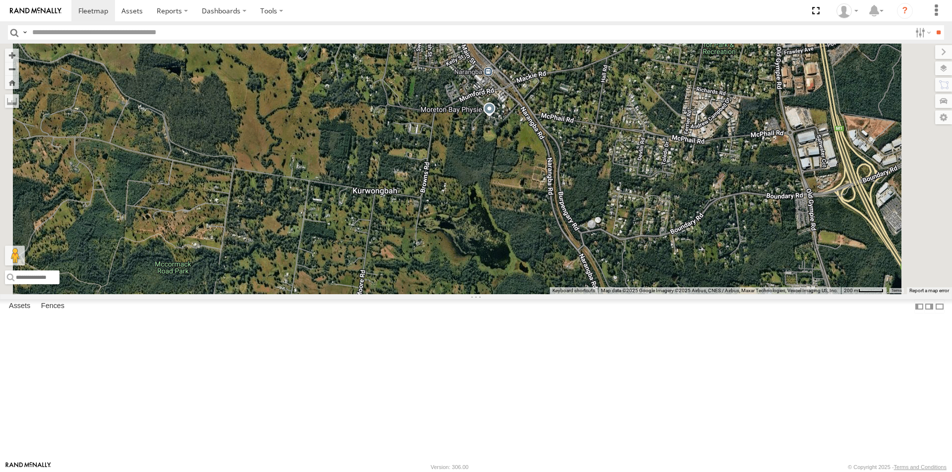
drag, startPoint x: 597, startPoint y: 206, endPoint x: 559, endPoint y: 293, distance: 95.0
click at [556, 294] on div "Small Truck" at bounding box center [476, 169] width 952 height 251
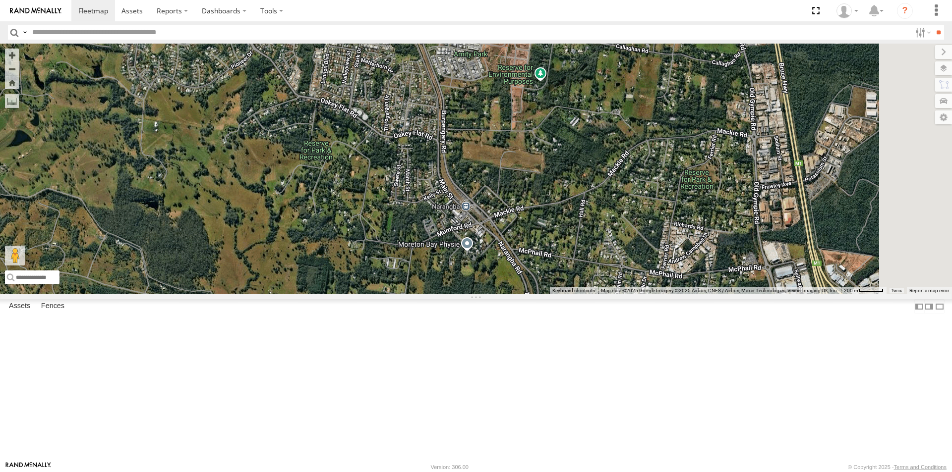
drag, startPoint x: 680, startPoint y: 158, endPoint x: 656, endPoint y: 287, distance: 131.5
click at [656, 289] on div "Small Truck" at bounding box center [476, 169] width 952 height 251
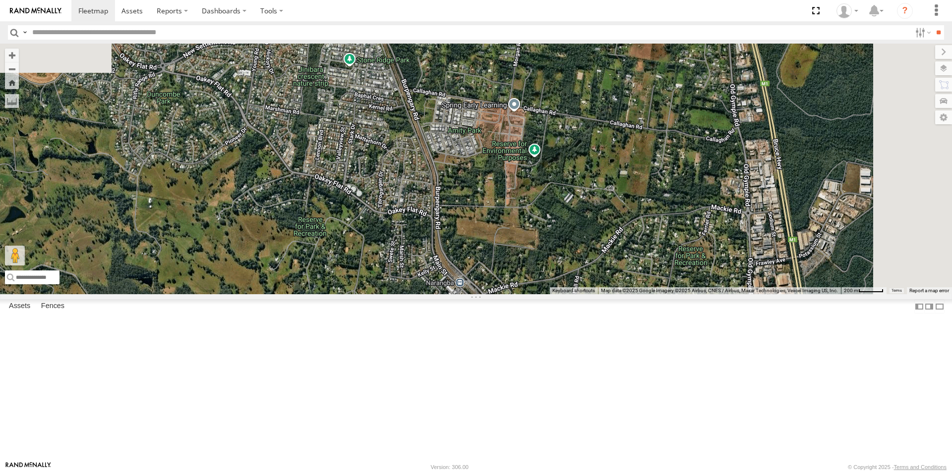
drag, startPoint x: 736, startPoint y: 207, endPoint x: 729, endPoint y: 276, distance: 68.7
click at [729, 289] on div "Small Truck" at bounding box center [476, 169] width 952 height 251
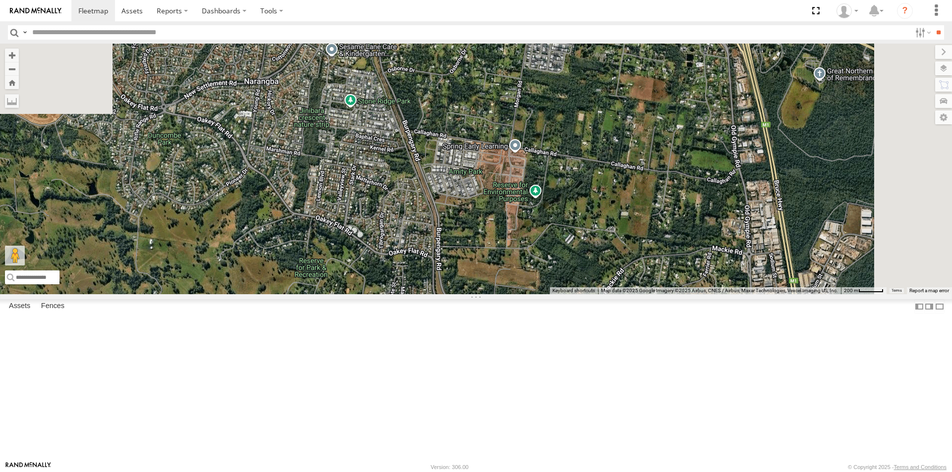
drag, startPoint x: 743, startPoint y: 215, endPoint x: 744, endPoint y: 258, distance: 43.6
click at [744, 258] on div "Small Truck" at bounding box center [476, 169] width 952 height 251
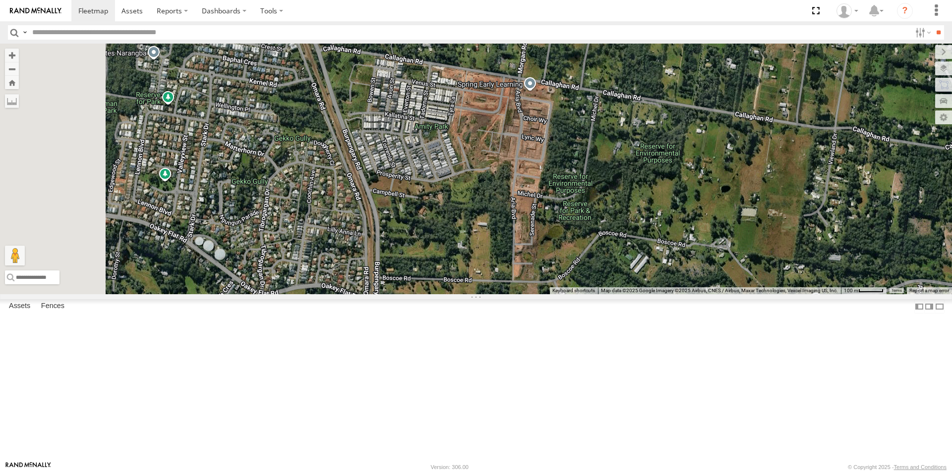
drag, startPoint x: 621, startPoint y: 215, endPoint x: 726, endPoint y: 133, distance: 133.6
click at [726, 133] on div "Small Truck" at bounding box center [476, 169] width 952 height 251
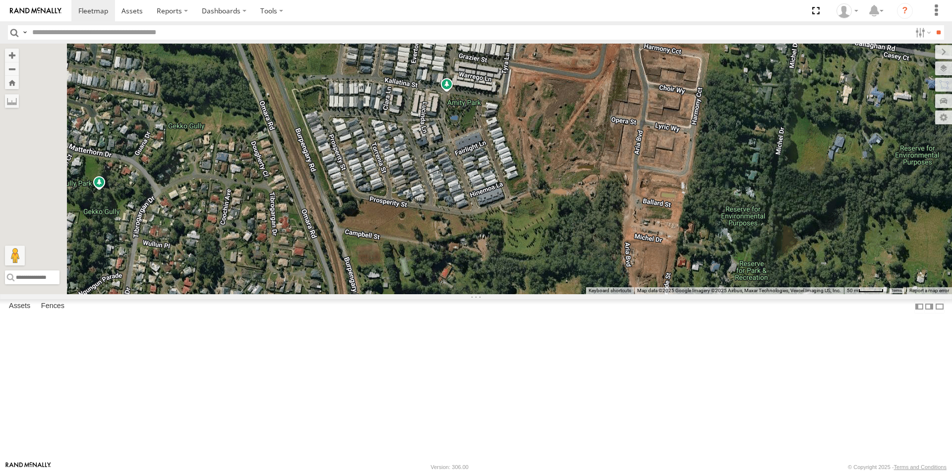
drag, startPoint x: 589, startPoint y: 191, endPoint x: 689, endPoint y: 146, distance: 108.9
click at [689, 146] on div "Small Truck" at bounding box center [476, 169] width 952 height 251
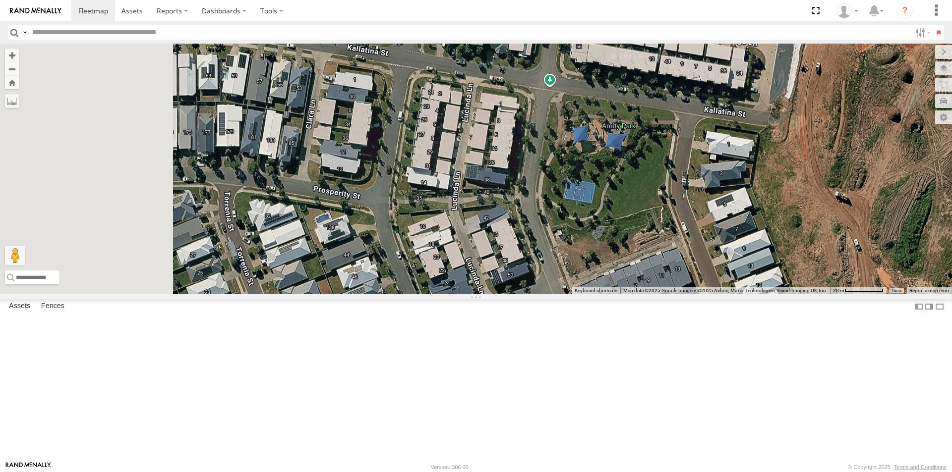
drag, startPoint x: 474, startPoint y: 178, endPoint x: 758, endPoint y: 163, distance: 283.9
click at [757, 164] on div "Small Truck" at bounding box center [476, 169] width 952 height 251
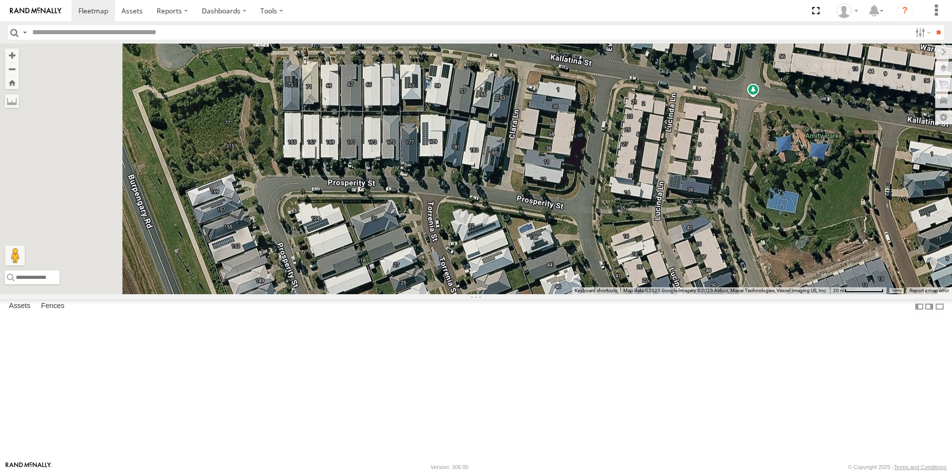
drag, startPoint x: 534, startPoint y: 173, endPoint x: 656, endPoint y: 199, distance: 124.6
click at [654, 199] on div "Small Truck" at bounding box center [476, 169] width 952 height 251
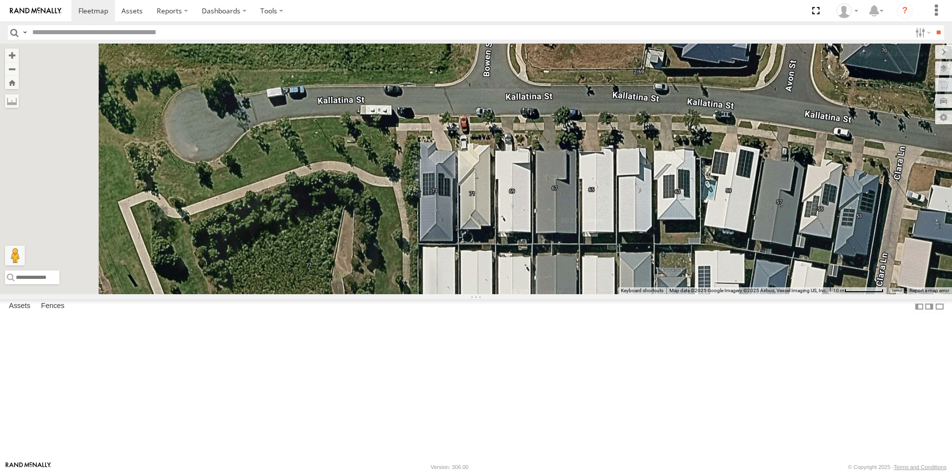
drag, startPoint x: 469, startPoint y: 150, endPoint x: 531, endPoint y: 231, distance: 101.8
click at [529, 235] on div "Small Truck" at bounding box center [476, 169] width 952 height 251
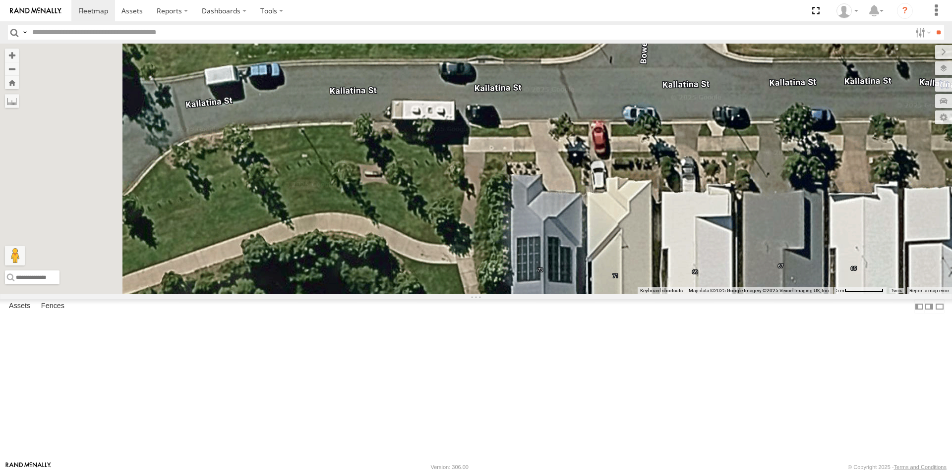
drag, startPoint x: 523, startPoint y: 165, endPoint x: 695, endPoint y: 138, distance: 174.0
click at [695, 138] on div "Small Truck" at bounding box center [476, 169] width 952 height 251
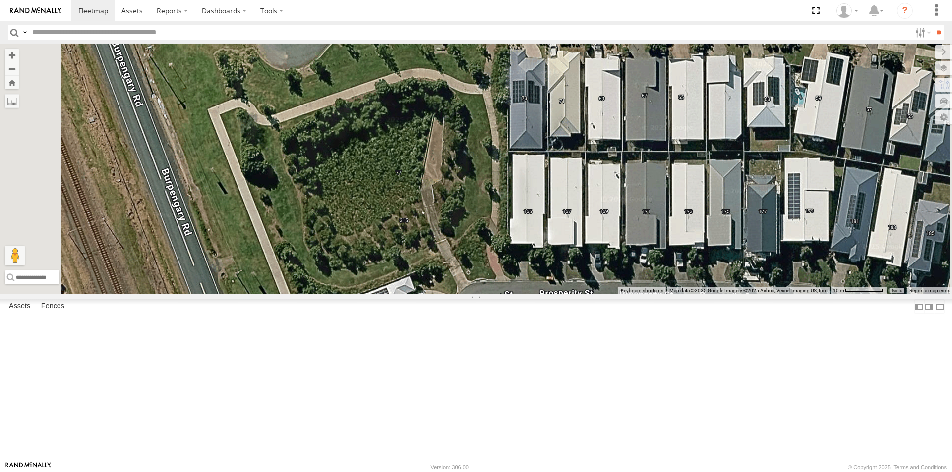
drag, startPoint x: 697, startPoint y: 154, endPoint x: 665, endPoint y: 88, distance: 73.2
click at [665, 88] on div "Small Truck" at bounding box center [476, 169] width 952 height 251
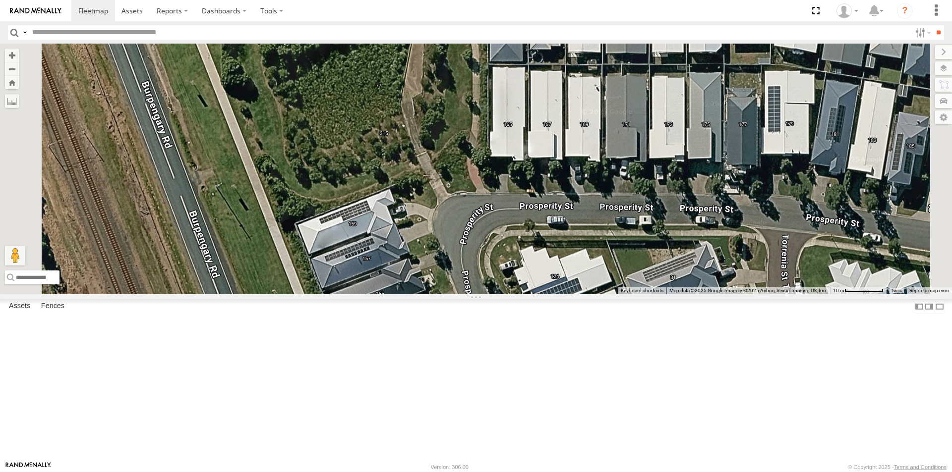
drag, startPoint x: 618, startPoint y: 178, endPoint x: 597, endPoint y: 87, distance: 93.1
click at [597, 87] on div "Small Truck" at bounding box center [476, 169] width 952 height 251
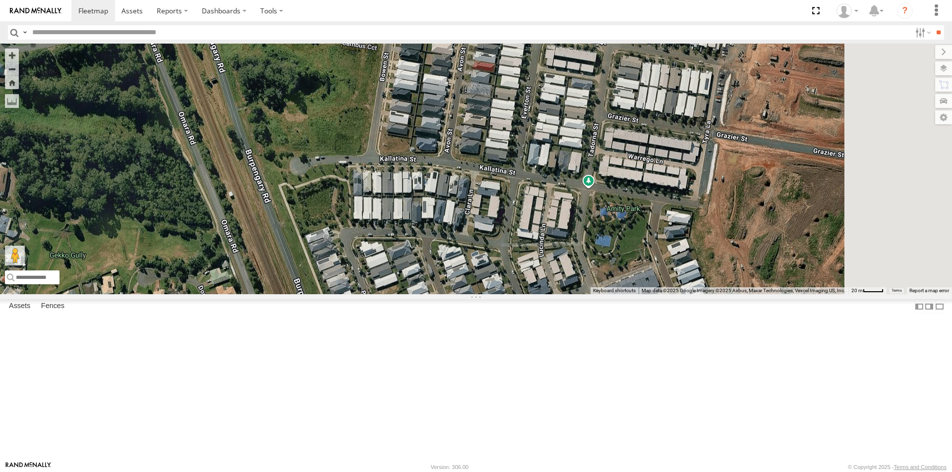
drag, startPoint x: 701, startPoint y: 207, endPoint x: 588, endPoint y: 279, distance: 133.7
click at [577, 290] on div "Small Truck" at bounding box center [476, 169] width 952 height 251
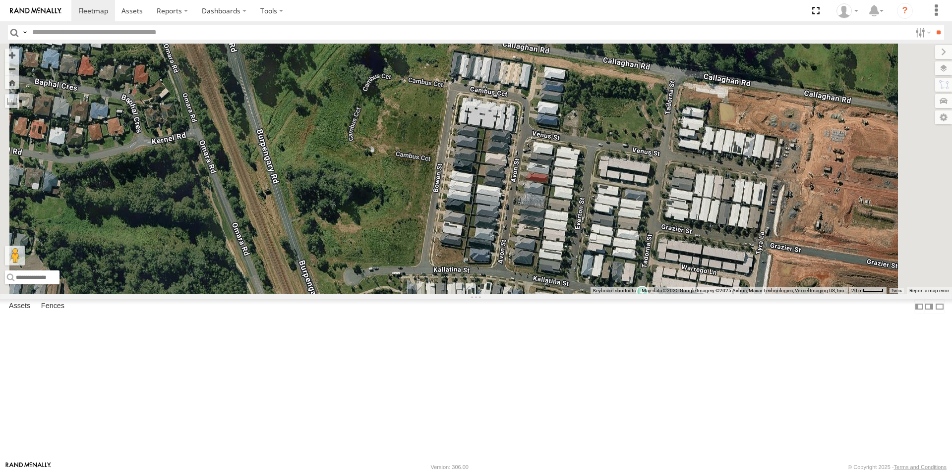
drag, startPoint x: 601, startPoint y: 195, endPoint x: 663, endPoint y: 294, distance: 116.2
click at [658, 294] on div "Small Truck" at bounding box center [476, 169] width 952 height 251
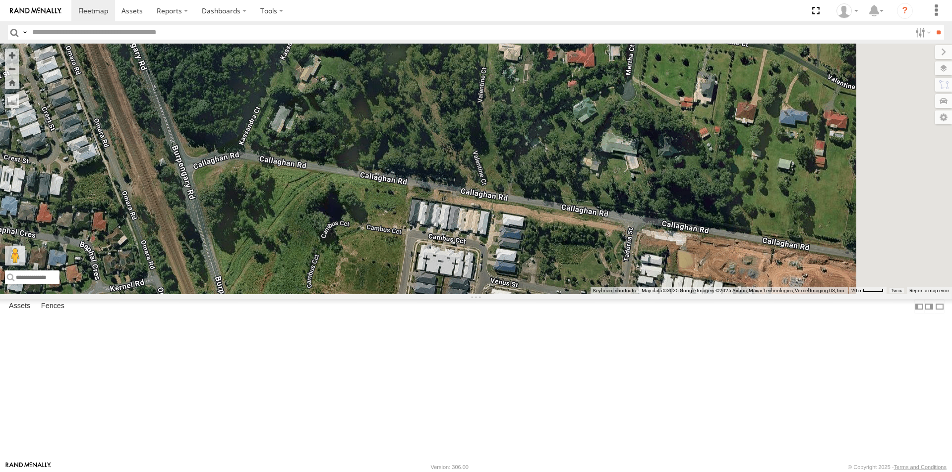
drag, startPoint x: 646, startPoint y: 247, endPoint x: 597, endPoint y: 400, distance: 159.9
click at [597, 294] on div "Small Truck" at bounding box center [476, 169] width 952 height 251
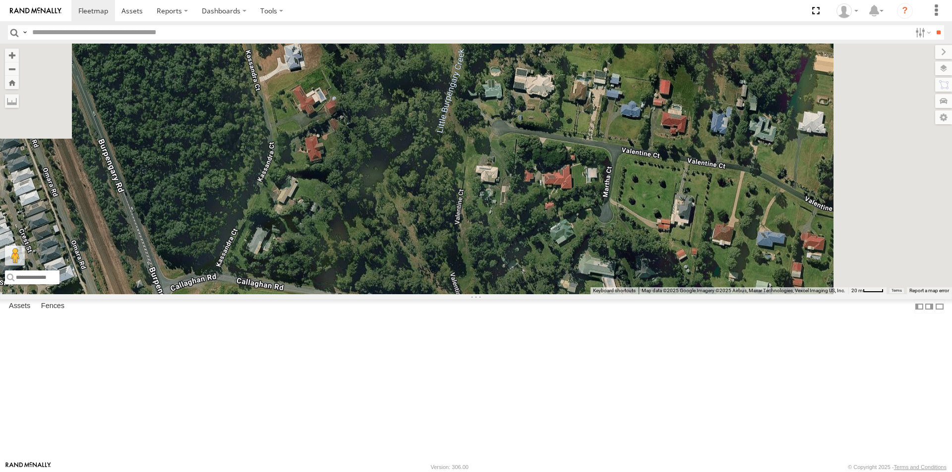
drag, startPoint x: 662, startPoint y: 234, endPoint x: 639, endPoint y: 375, distance: 142.5
click at [639, 294] on div "Small Truck" at bounding box center [476, 169] width 952 height 251
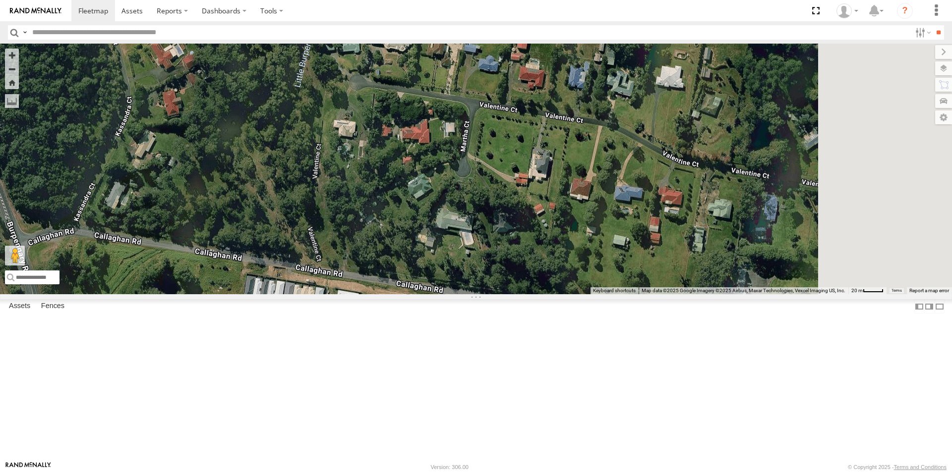
drag, startPoint x: 678, startPoint y: 294, endPoint x: 534, endPoint y: 259, distance: 148.5
click at [534, 261] on div at bounding box center [476, 169] width 952 height 251
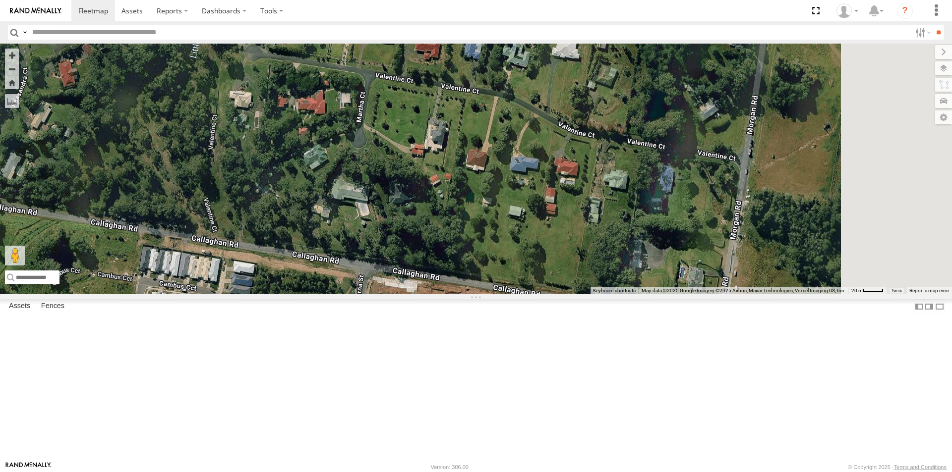
drag, startPoint x: 712, startPoint y: 292, endPoint x: 596, endPoint y: 261, distance: 120.1
click at [596, 261] on div at bounding box center [476, 169] width 952 height 251
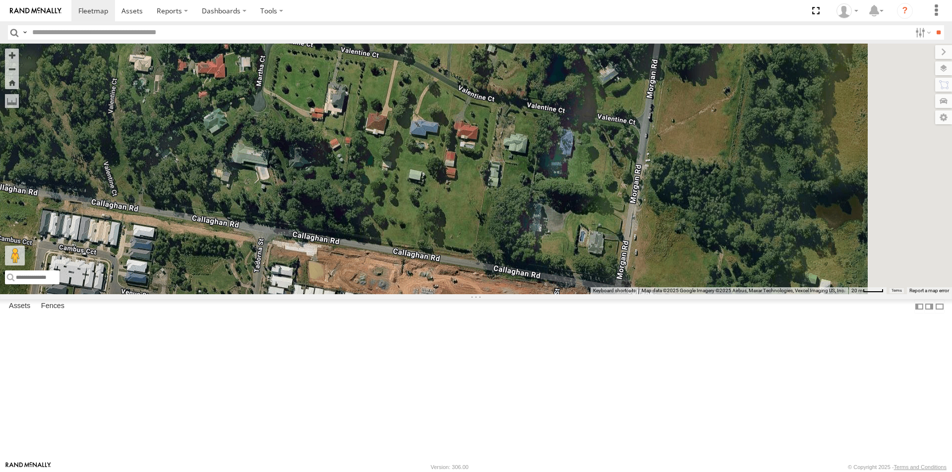
drag, startPoint x: 724, startPoint y: 279, endPoint x: 637, endPoint y: 246, distance: 93.2
click at [637, 246] on div at bounding box center [476, 169] width 952 height 251
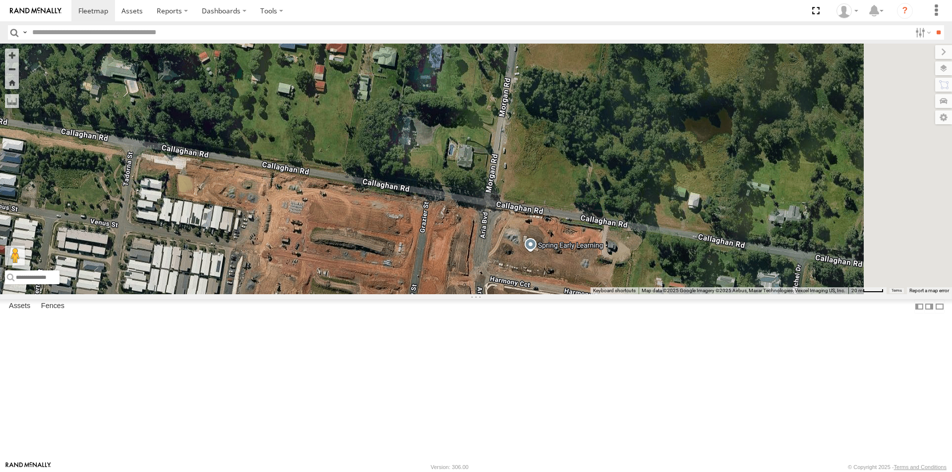
drag, startPoint x: 737, startPoint y: 261, endPoint x: 603, endPoint y: 172, distance: 161.3
click at [603, 172] on div at bounding box center [476, 169] width 952 height 251
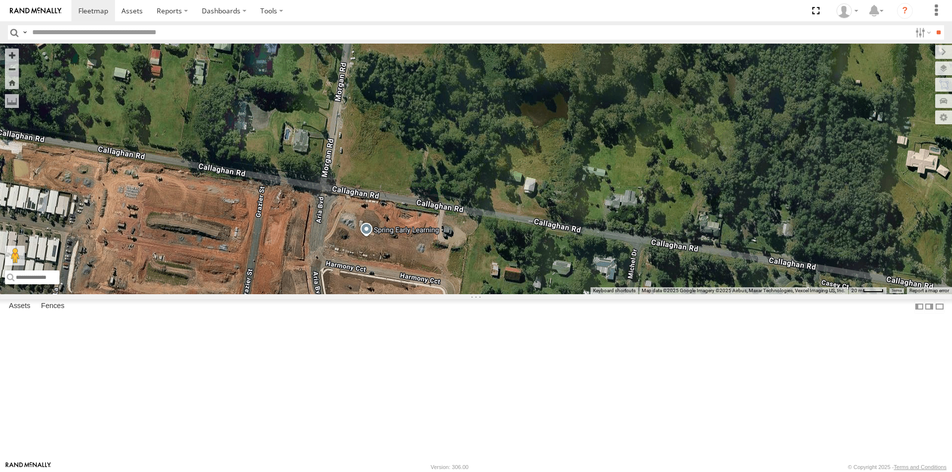
drag, startPoint x: 710, startPoint y: 247, endPoint x: 550, endPoint y: 236, distance: 160.5
click at [550, 236] on div at bounding box center [476, 169] width 952 height 251
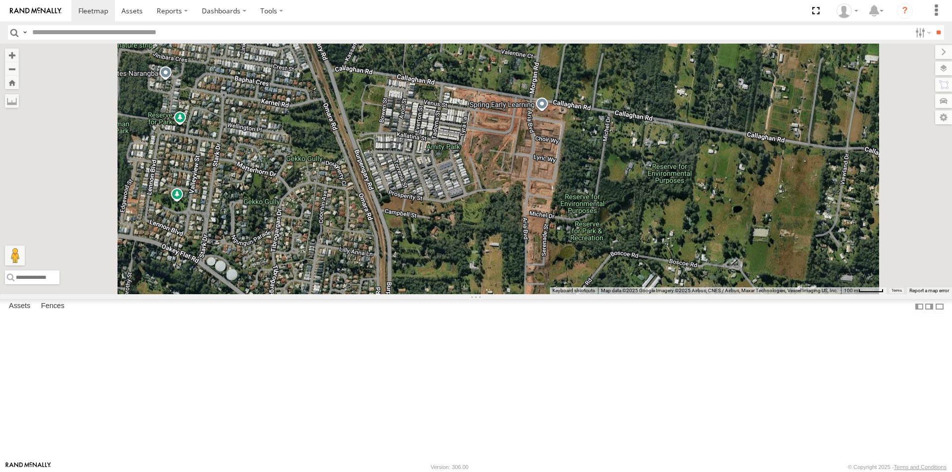
drag, startPoint x: 639, startPoint y: 290, endPoint x: 648, endPoint y: 199, distance: 92.1
click at [648, 199] on div at bounding box center [476, 169] width 952 height 251
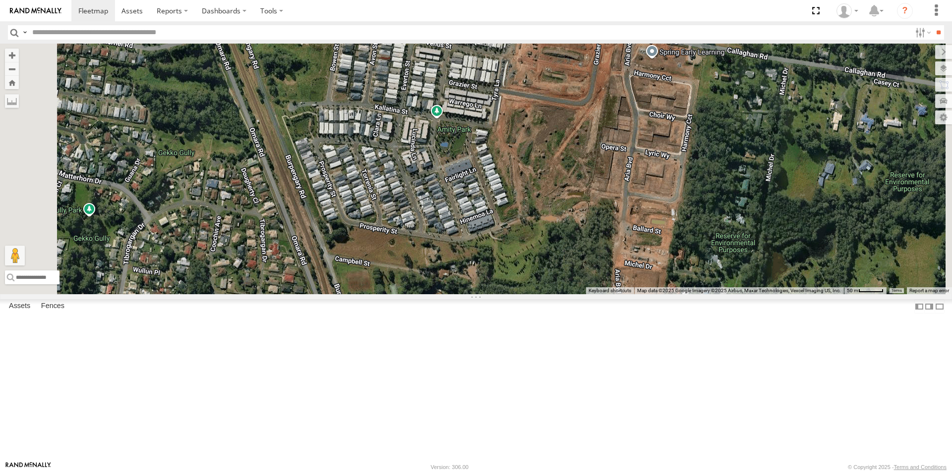
drag, startPoint x: 637, startPoint y: 259, endPoint x: 696, endPoint y: 258, distance: 59.5
click at [696, 258] on div at bounding box center [476, 169] width 952 height 251
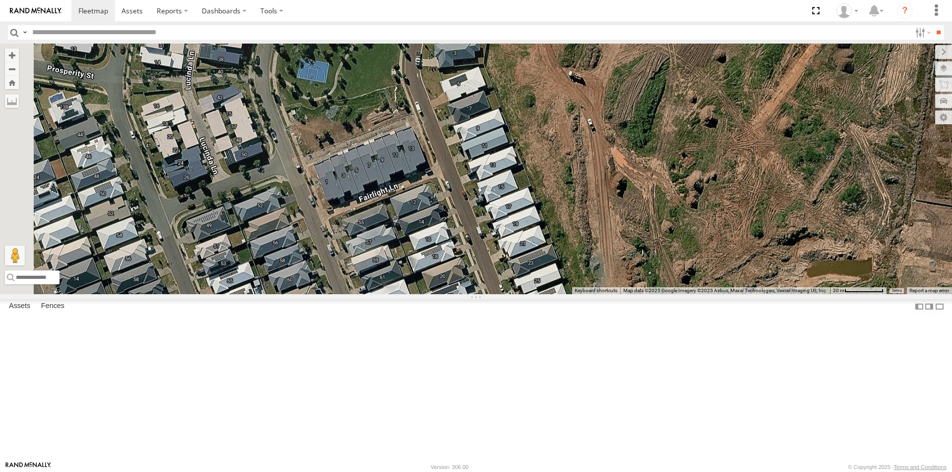
drag, startPoint x: 574, startPoint y: 245, endPoint x: 852, endPoint y: 275, distance: 279.7
click at [852, 275] on div "← Move left → Move right ↑ Move up ↓ Move down + Zoom in - Zoom out Home Jump l…" at bounding box center [476, 169] width 952 height 251
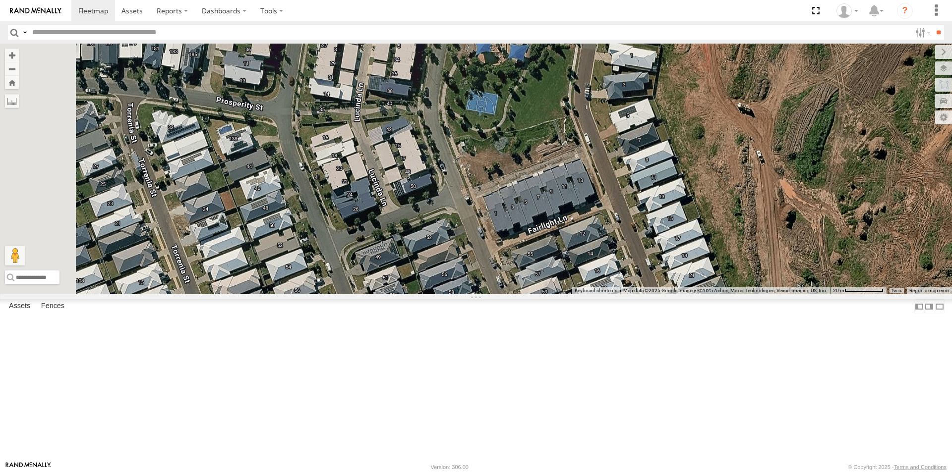
drag, startPoint x: 555, startPoint y: 241, endPoint x: 696, endPoint y: 271, distance: 143.8
click at [693, 273] on div at bounding box center [476, 169] width 952 height 251
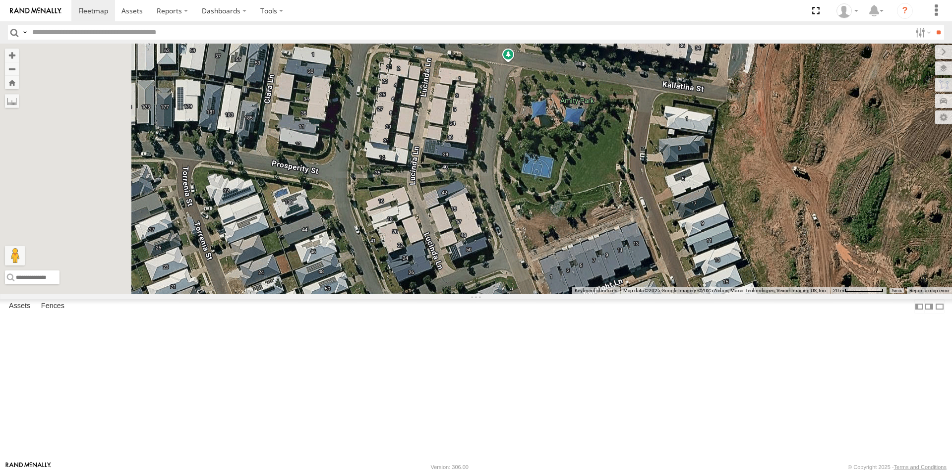
drag, startPoint x: 637, startPoint y: 236, endPoint x: 703, endPoint y: 303, distance: 93.9
click at [703, 294] on div at bounding box center [476, 169] width 952 height 251
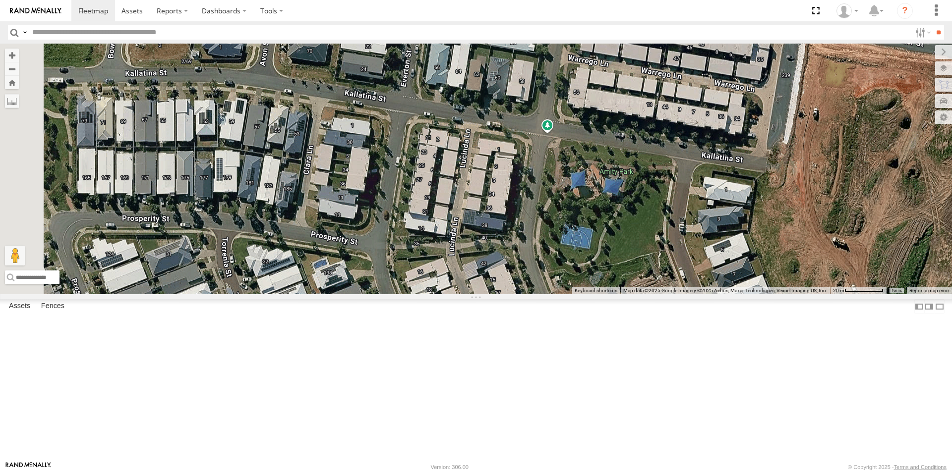
drag, startPoint x: 651, startPoint y: 252, endPoint x: 681, endPoint y: 321, distance: 75.0
click at [681, 294] on div at bounding box center [476, 169] width 952 height 251
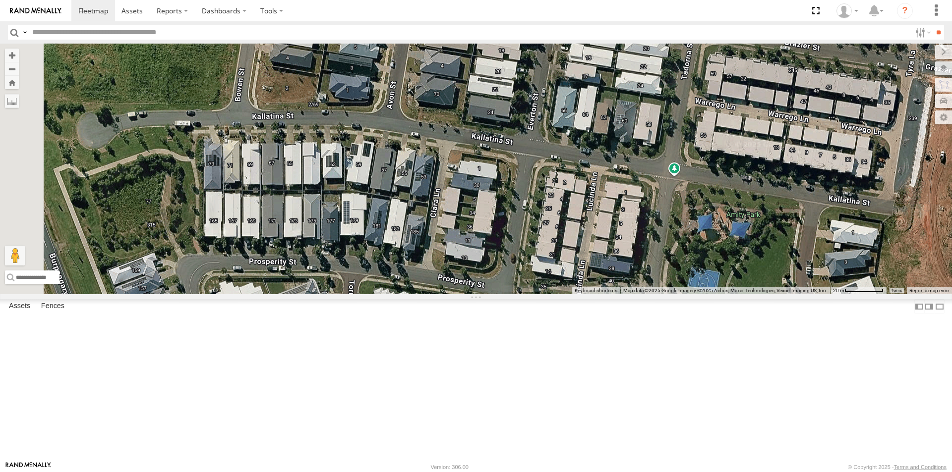
drag, startPoint x: 520, startPoint y: 237, endPoint x: 643, endPoint y: 273, distance: 128.6
click at [655, 280] on div at bounding box center [476, 169] width 952 height 251
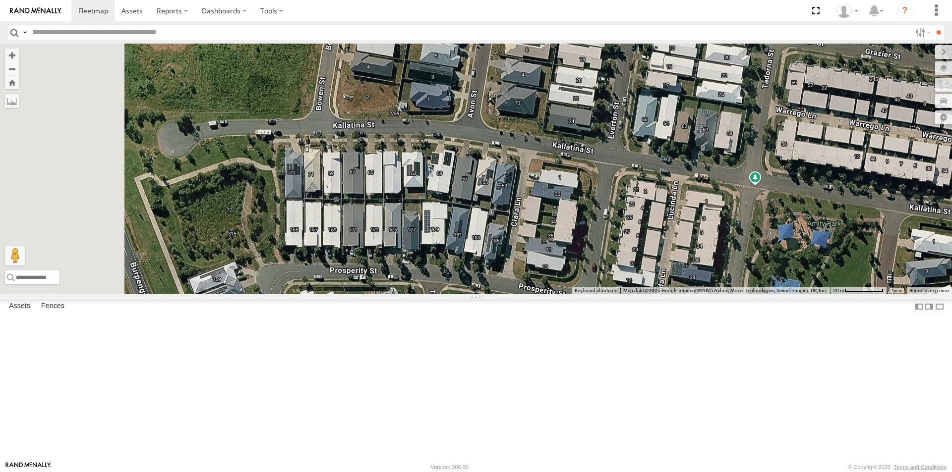
drag, startPoint x: 478, startPoint y: 248, endPoint x: 555, endPoint y: 257, distance: 77.3
click at [555, 257] on div at bounding box center [476, 169] width 952 height 251
